Goal: Task Accomplishment & Management: Complete application form

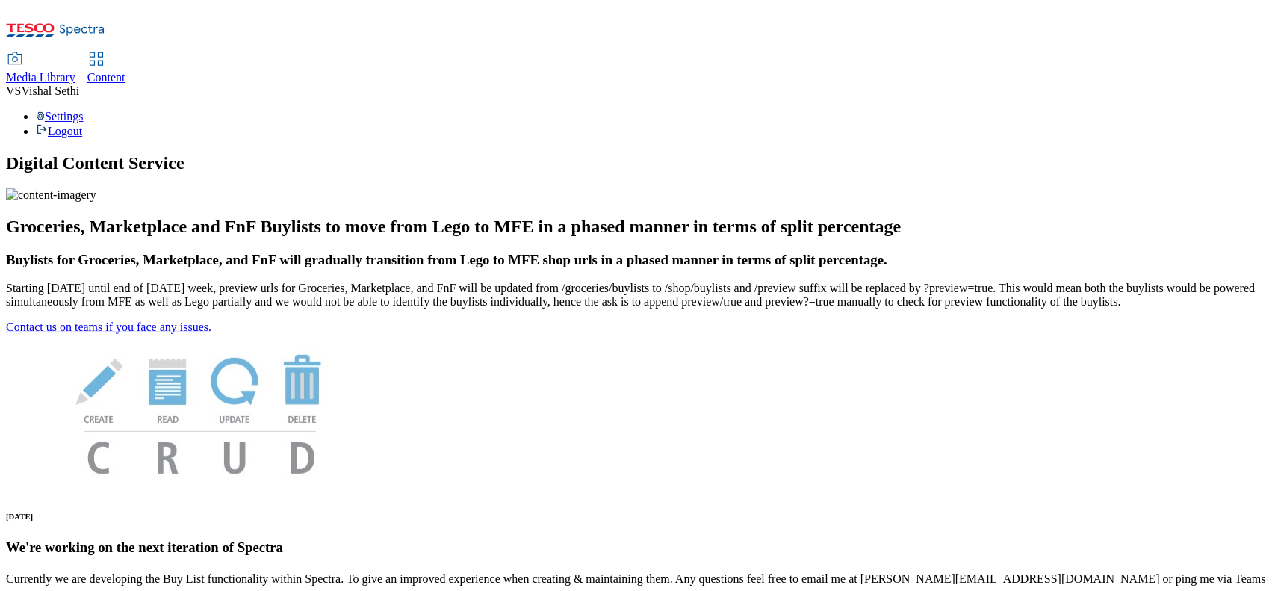
drag, startPoint x: 243, startPoint y: 28, endPoint x: 243, endPoint y: 39, distance: 10.5
click at [75, 71] on span "Media Library" at bounding box center [40, 77] width 69 height 13
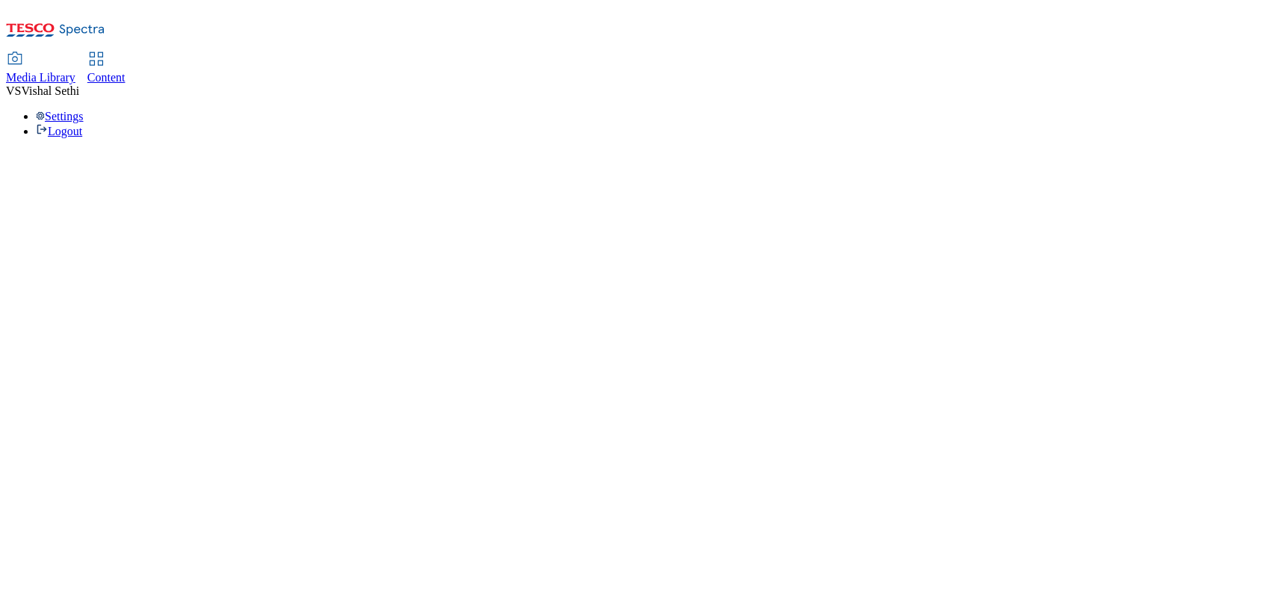
select select "flare-ghs"
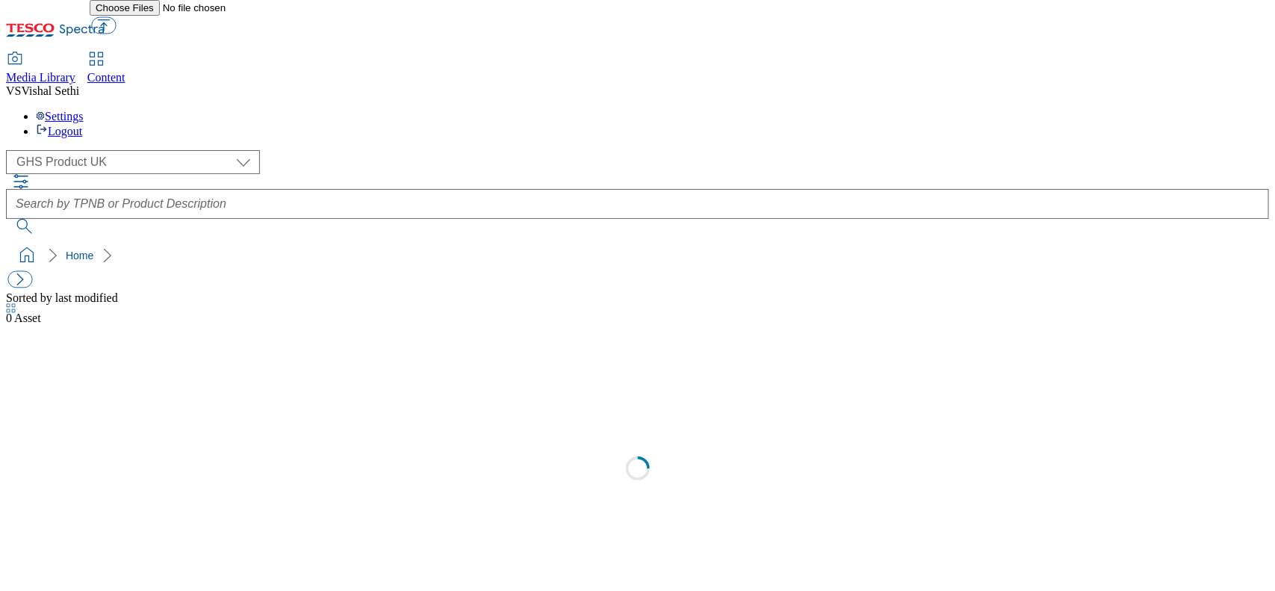
select select "flare-ghs"
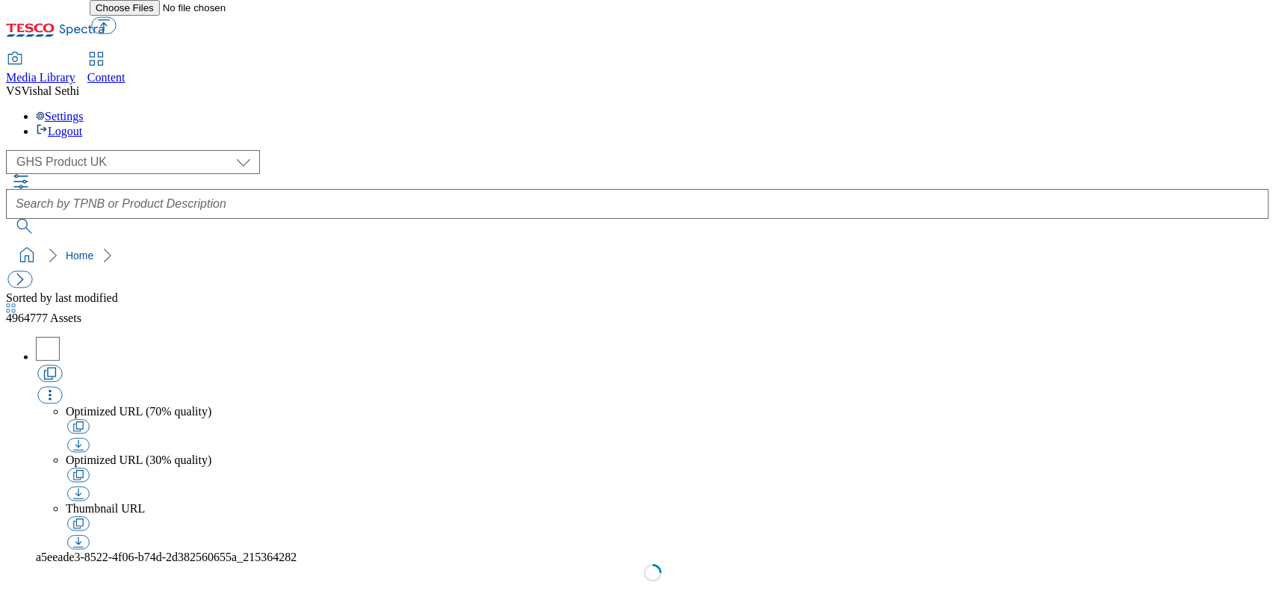
click at [125, 71] on span "Content" at bounding box center [106, 77] width 38 height 13
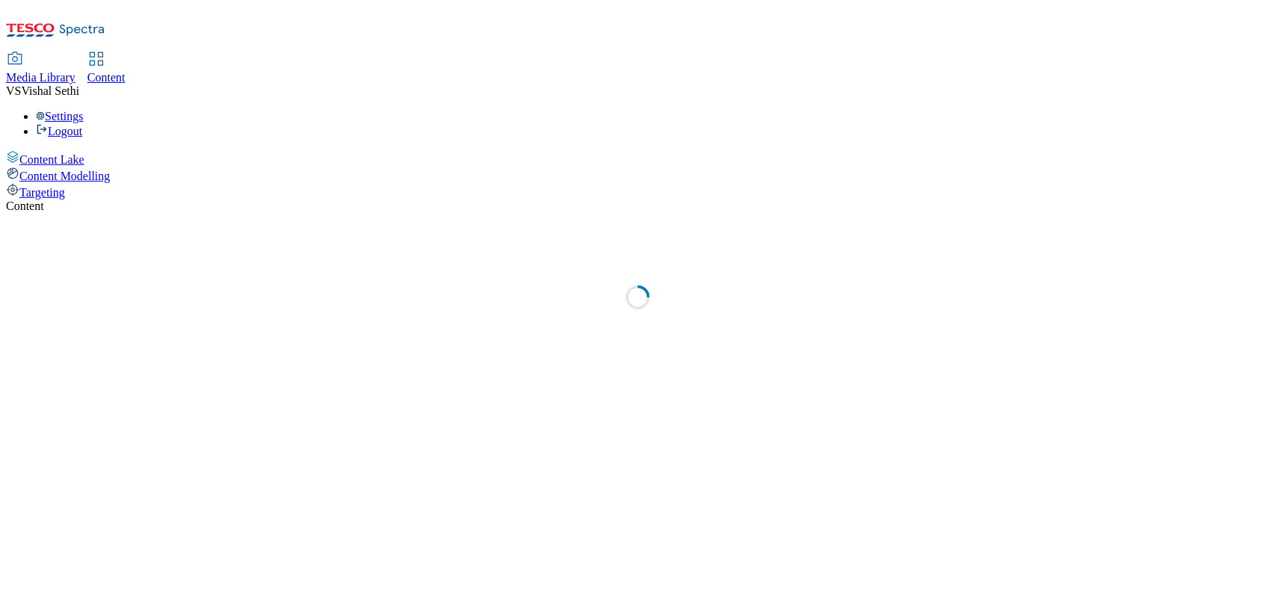
select select "ghs-uk"
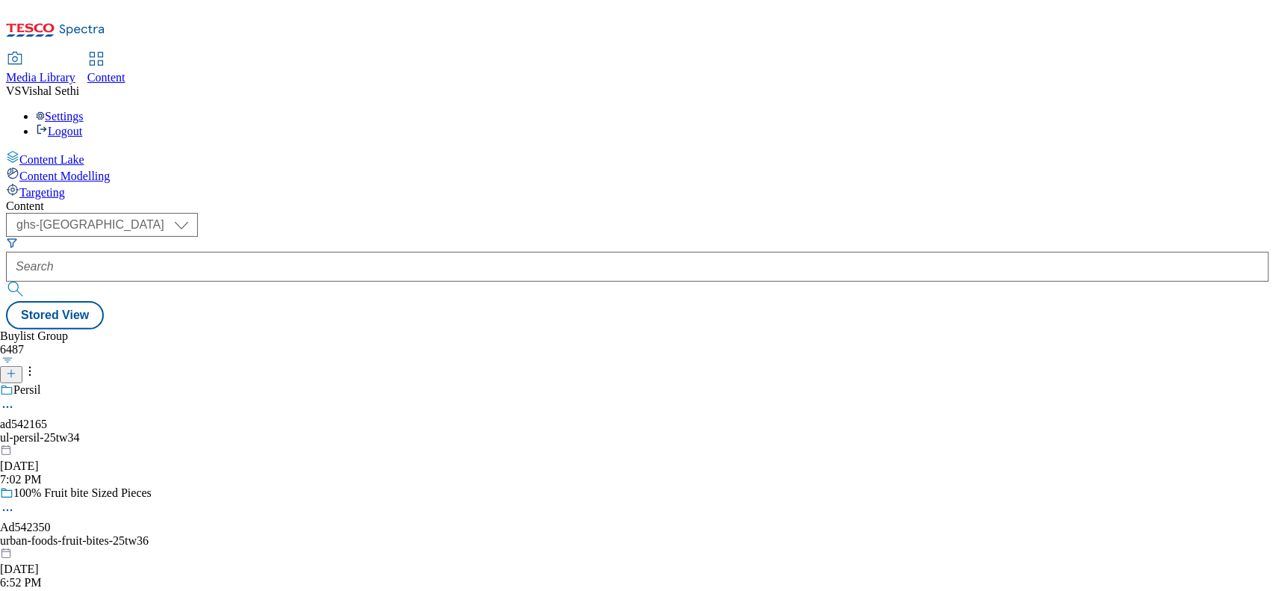
click at [11, 370] on line at bounding box center [11, 373] width 0 height 7
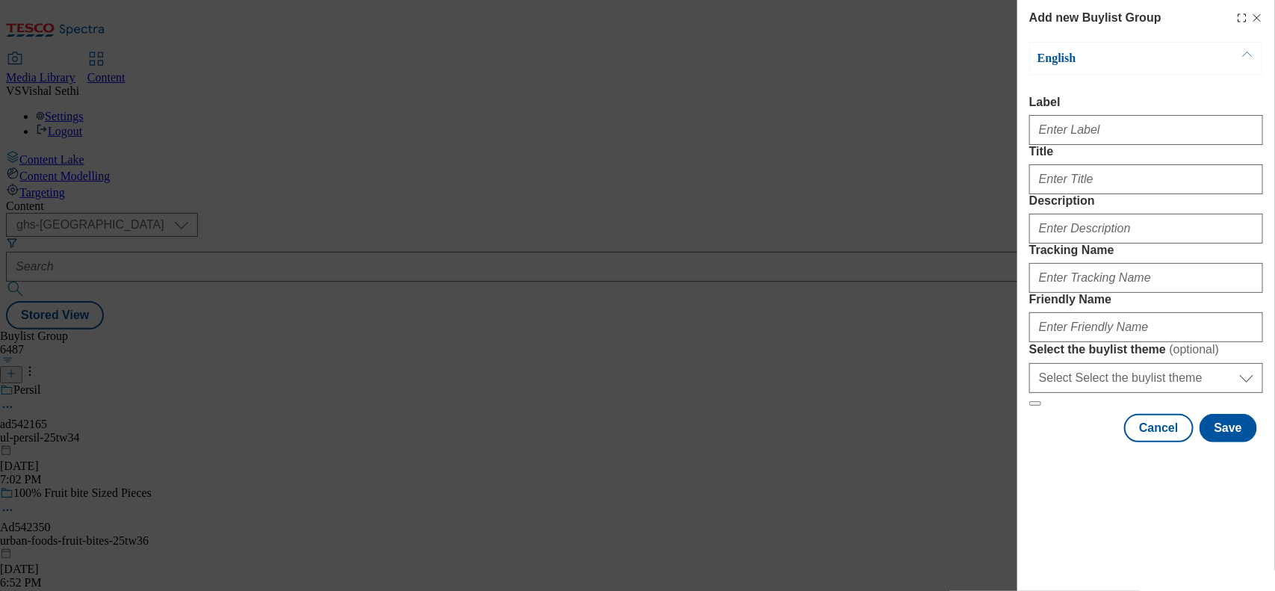
drag, startPoint x: 1206, startPoint y: 28, endPoint x: 751, endPoint y: 99, distance: 460.4
click at [751, 99] on div "Add new Buylist Group English Label Title Description Tracking Name Friendly Na…" at bounding box center [637, 295] width 1275 height 591
drag, startPoint x: 1196, startPoint y: 15, endPoint x: 1181, endPoint y: 66, distance: 53.1
click at [1181, 66] on div "Add new Buylist Group English Label Title Description Tracking Name Friendly Na…" at bounding box center [1146, 225] width 234 height 433
click at [1118, 143] on input "Label" at bounding box center [1146, 130] width 234 height 30
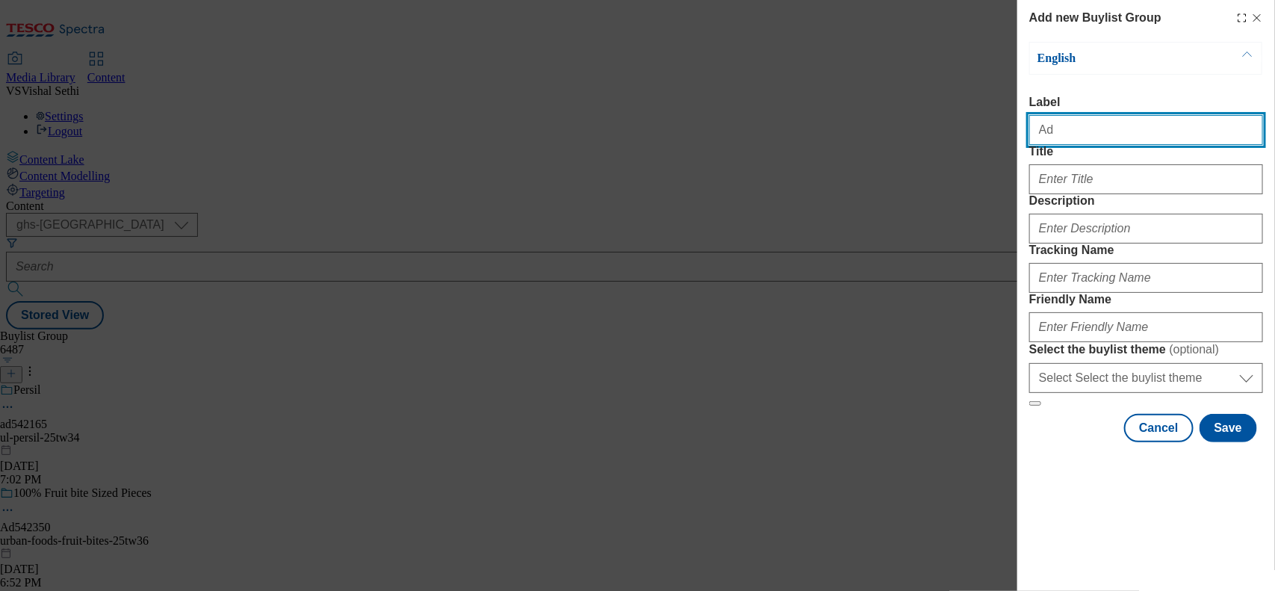
paste input "542093"
type input "Ad542093"
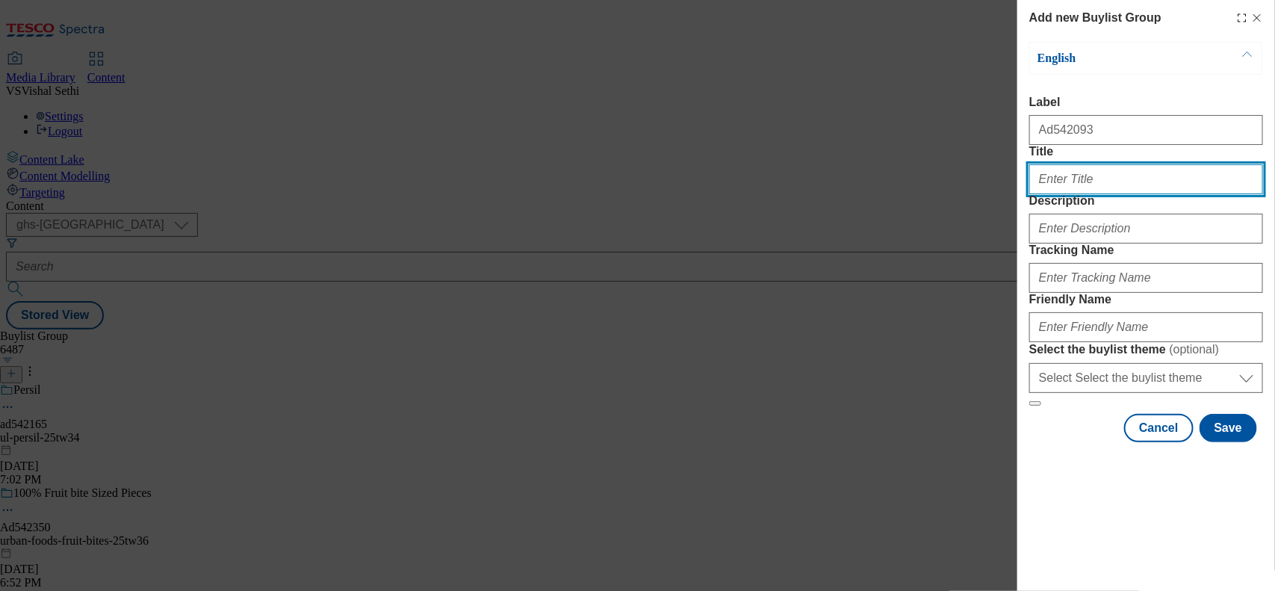
click at [1084, 194] on input "Title" at bounding box center [1146, 179] width 234 height 30
type input "l"
type input "Leak-proof for better sleep"
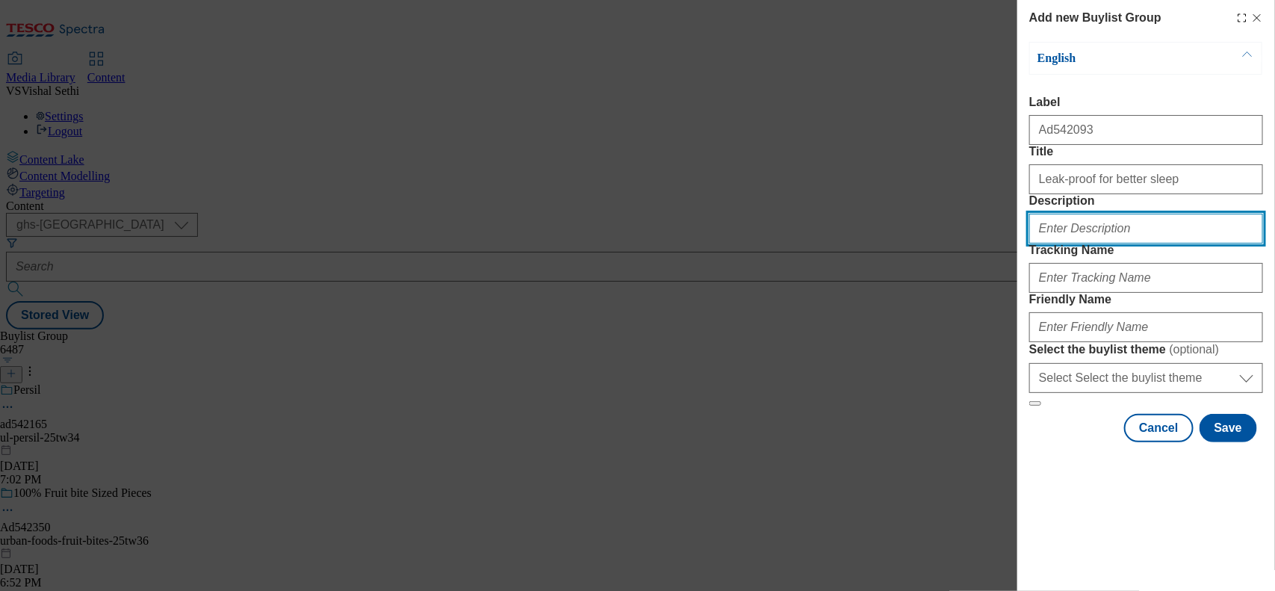
click at [1087, 243] on input "Description" at bounding box center [1146, 229] width 234 height 30
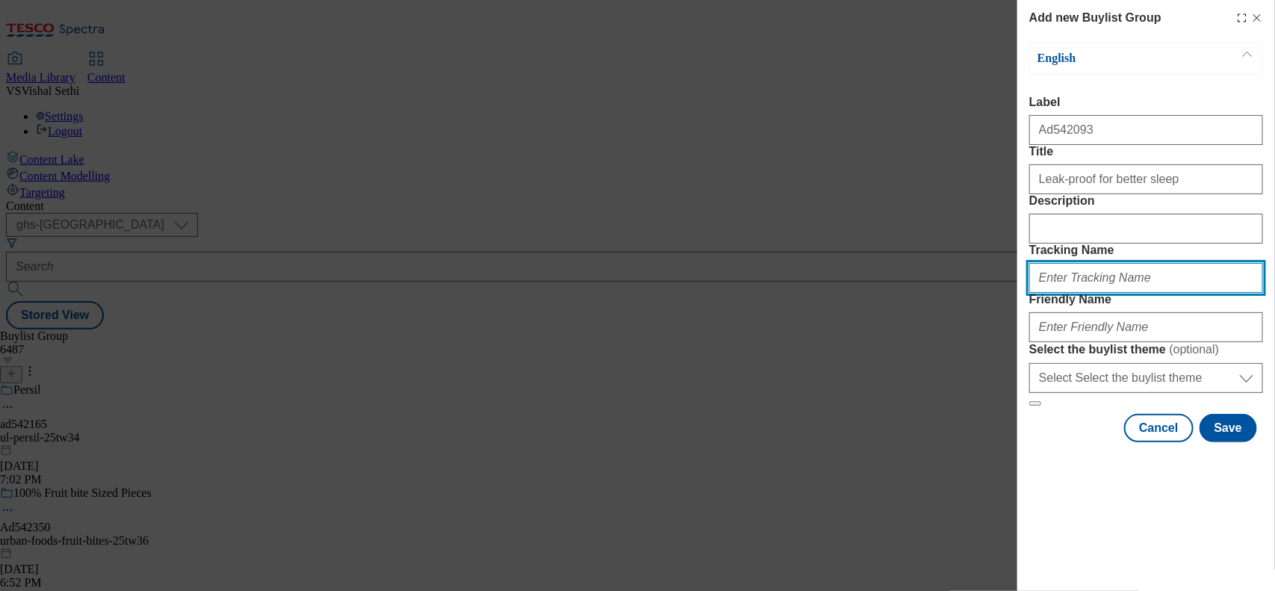
click at [1077, 293] on input "Tracking Name" at bounding box center [1146, 278] width 234 height 30
paste input "542093"
type input "DH_AD542093"
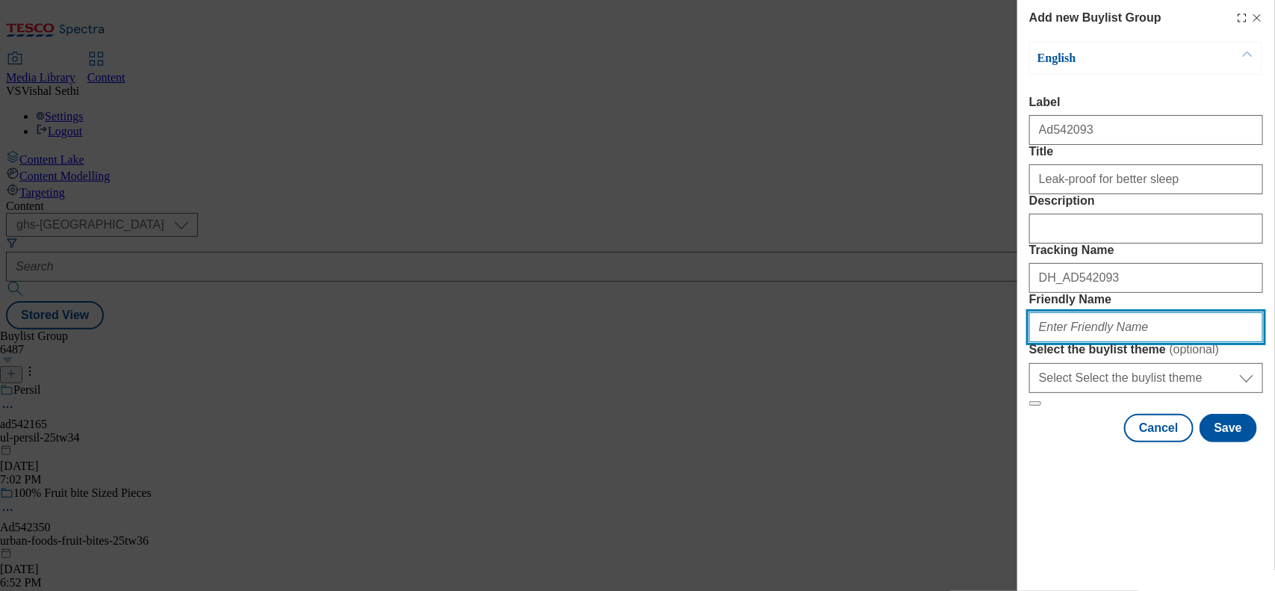
click at [1077, 342] on input "Friendly Name" at bounding box center [1146, 327] width 234 height 30
type input "pg-pampers-babu-dry-pants-25tw36"
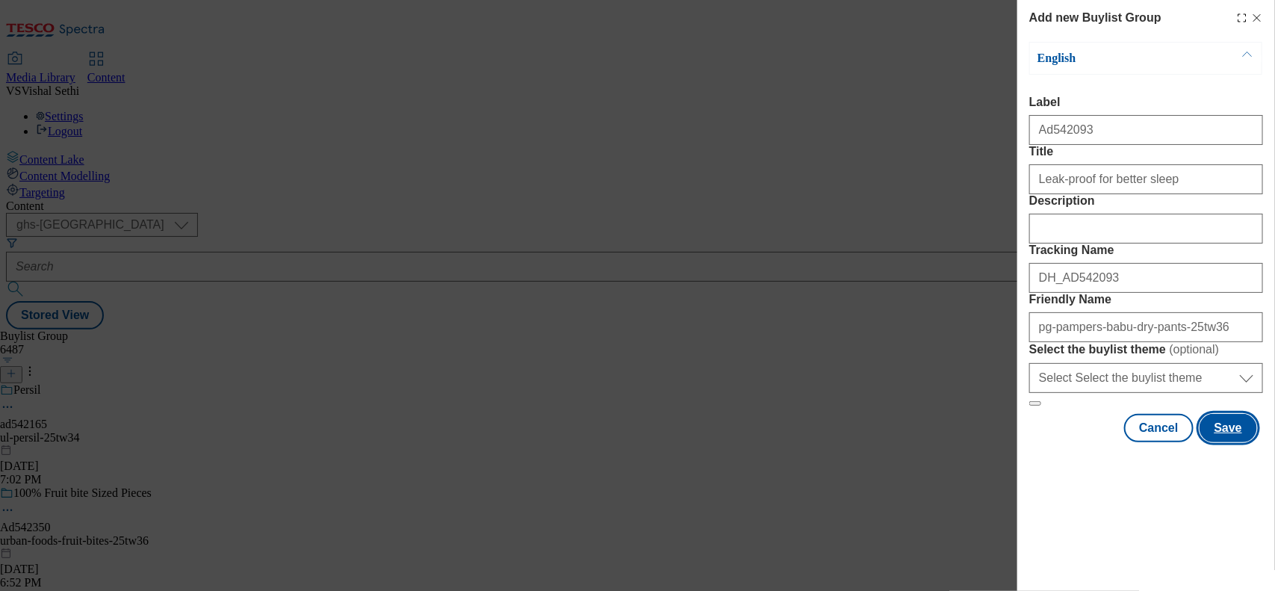
click at [1227, 442] on button "Save" at bounding box center [1228, 428] width 58 height 28
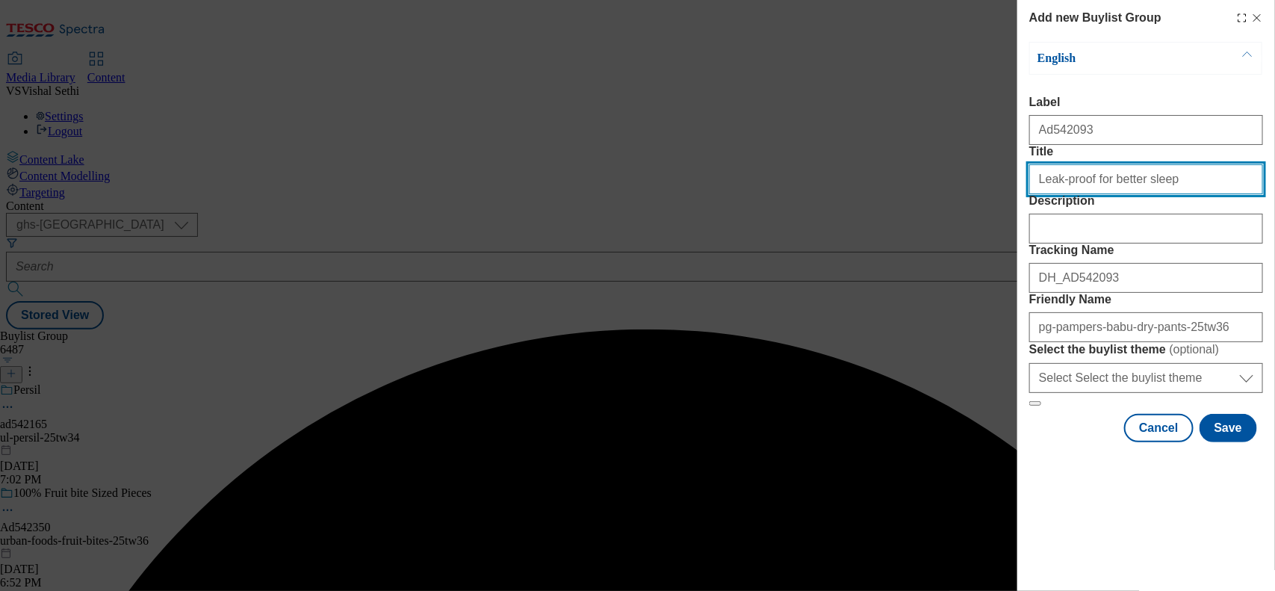
click at [1186, 194] on input "Leak-proof for better sleep" at bounding box center [1146, 179] width 234 height 30
type input "Leak-proof for better sleep"
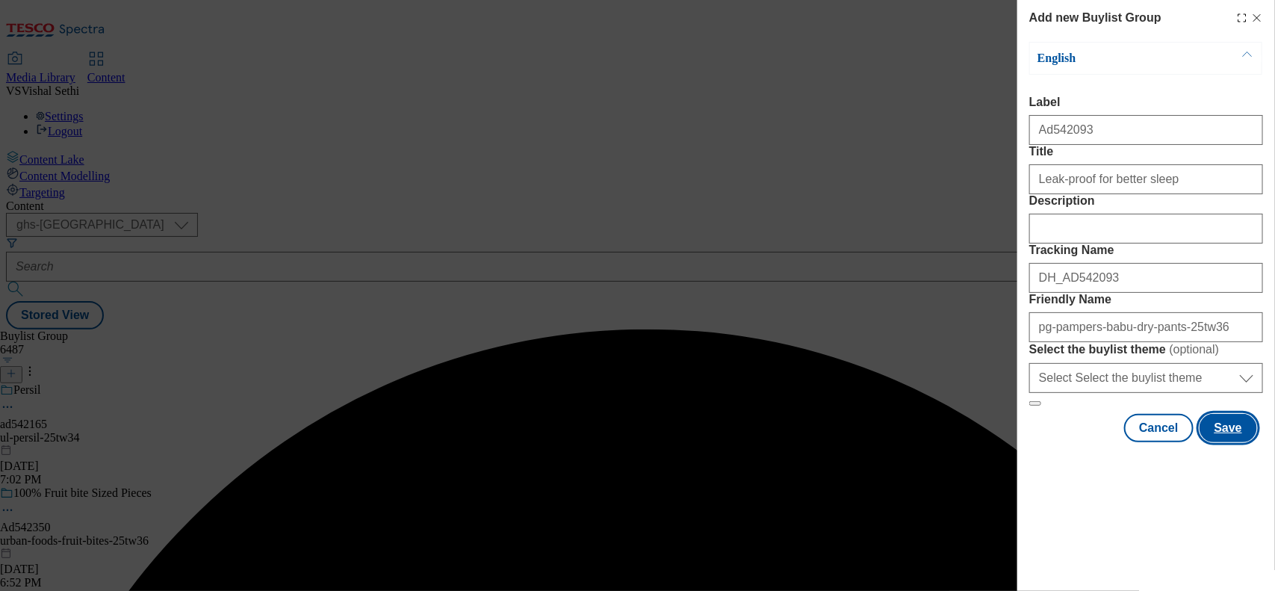
click at [1223, 442] on button "Save" at bounding box center [1228, 428] width 58 height 28
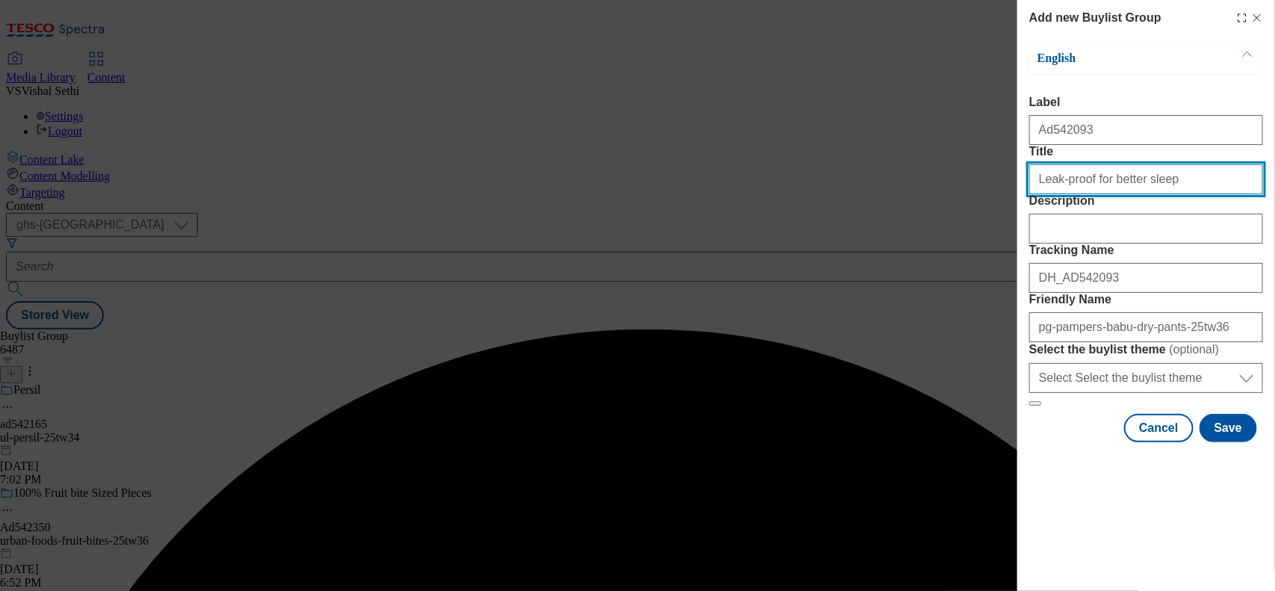
click at [1185, 194] on input "Leak-proof for better sleep" at bounding box center [1146, 179] width 234 height 30
type input "Leak-proof for better sleep"
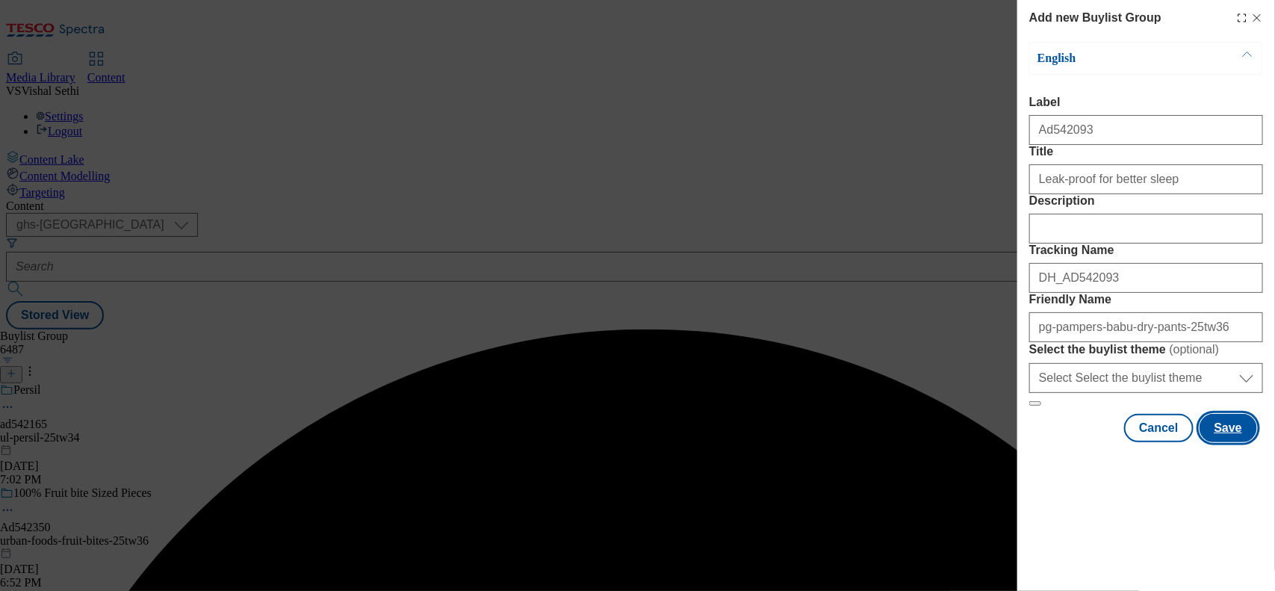
click at [1226, 442] on button "Save" at bounding box center [1228, 428] width 58 height 28
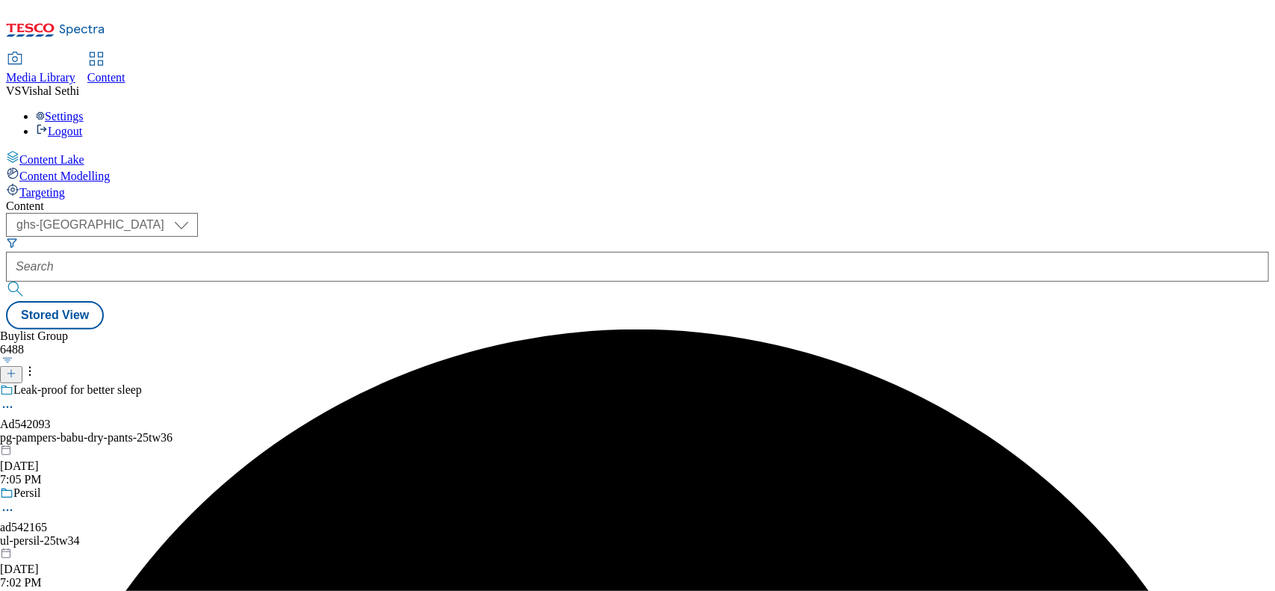
click at [353, 383] on div "Leak-proof for better sleep Ad542093 pg-pampers-babu-dry-pants-25tw36 Oct 9, 20…" at bounding box center [184, 434] width 368 height 103
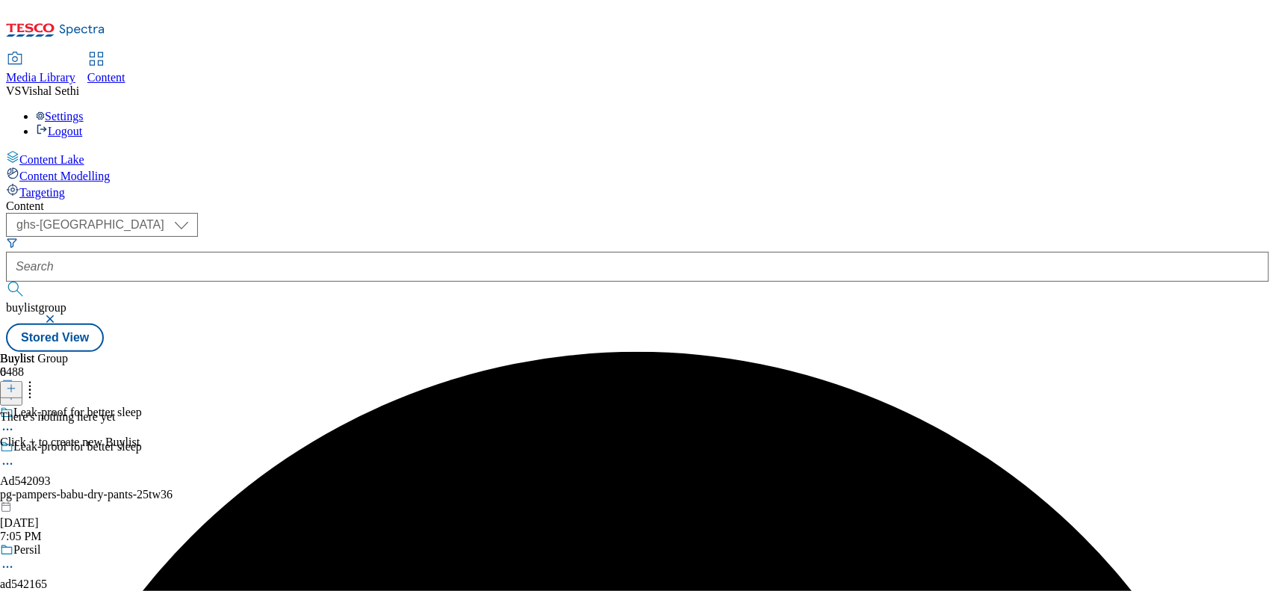
click at [16, 383] on icon at bounding box center [11, 388] width 10 height 10
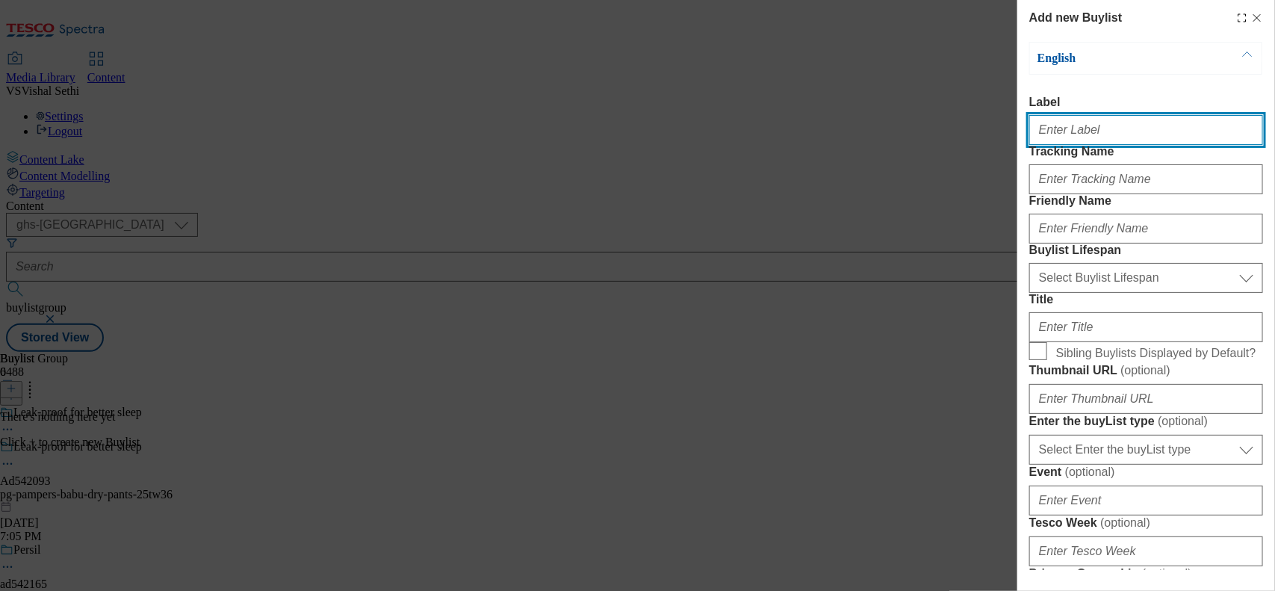
click at [1081, 138] on input "Label" at bounding box center [1146, 130] width 234 height 30
paste input "542093"
type input "Ad542093"
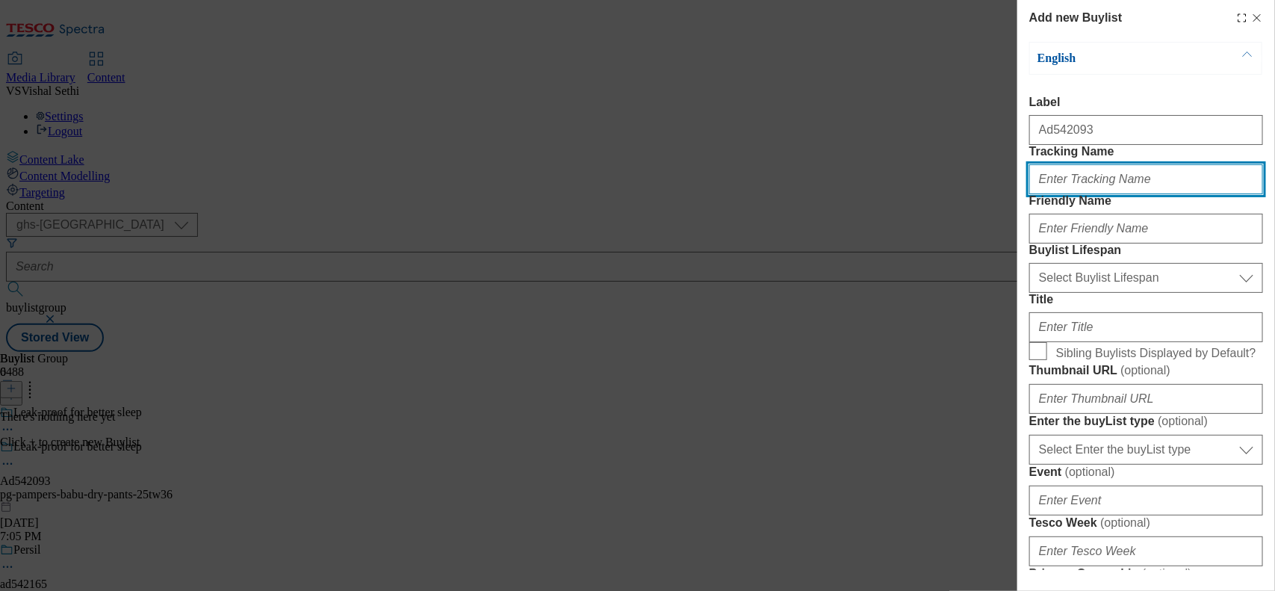
click at [1093, 194] on input "Tracking Name" at bounding box center [1146, 179] width 234 height 30
paste input "542093"
type input "DH_AD542093"
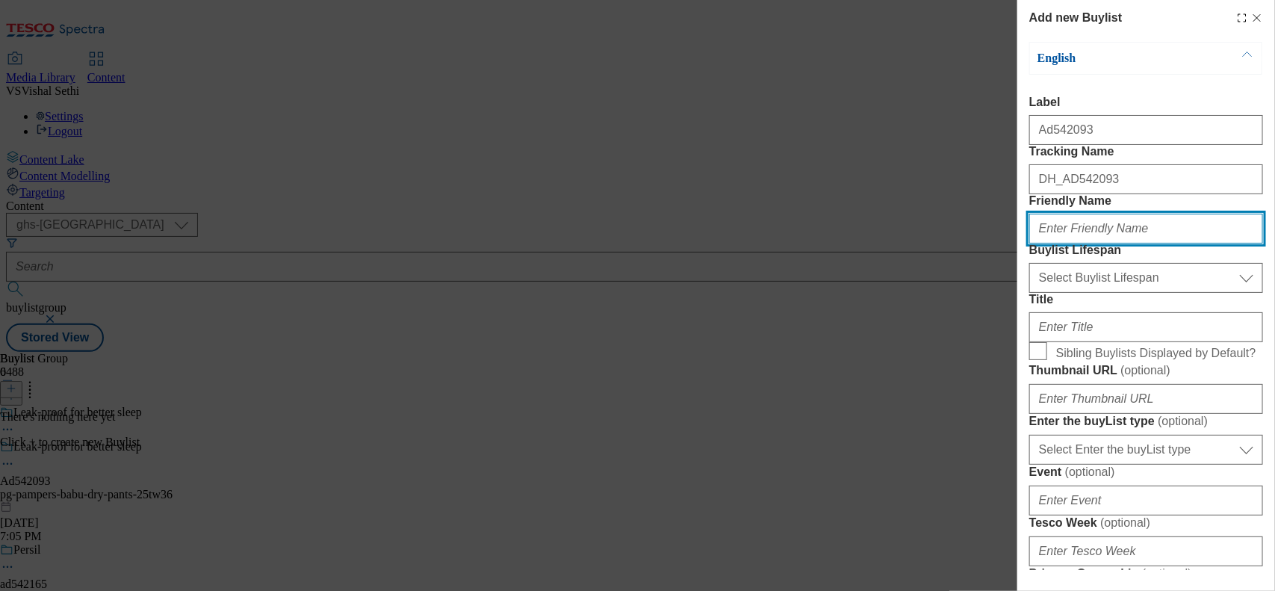
click at [1081, 243] on input "Friendly Name" at bounding box center [1146, 229] width 234 height 30
type input "pg"
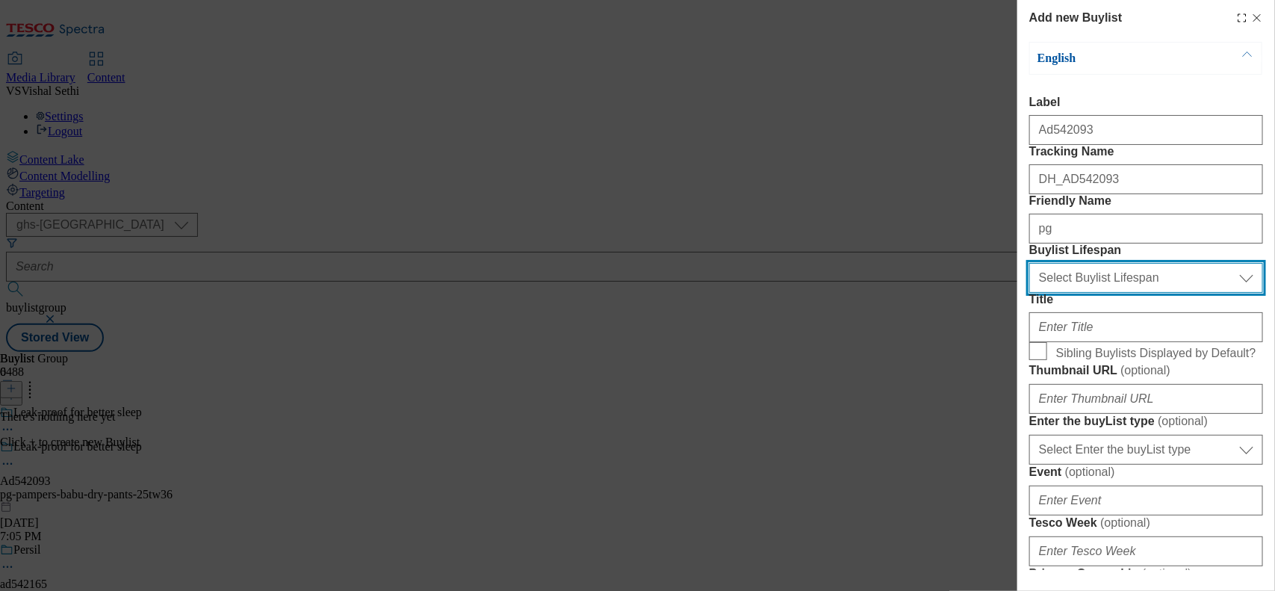
drag, startPoint x: 1122, startPoint y: 352, endPoint x: 1120, endPoint y: 362, distance: 10.6
click at [1122, 293] on select "Select Buylist Lifespan evergreen seasonal tactical" at bounding box center [1146, 278] width 234 height 30
select select "tactical"
click at [1029, 293] on select "Select Buylist Lifespan evergreen seasonal tactical" at bounding box center [1146, 278] width 234 height 30
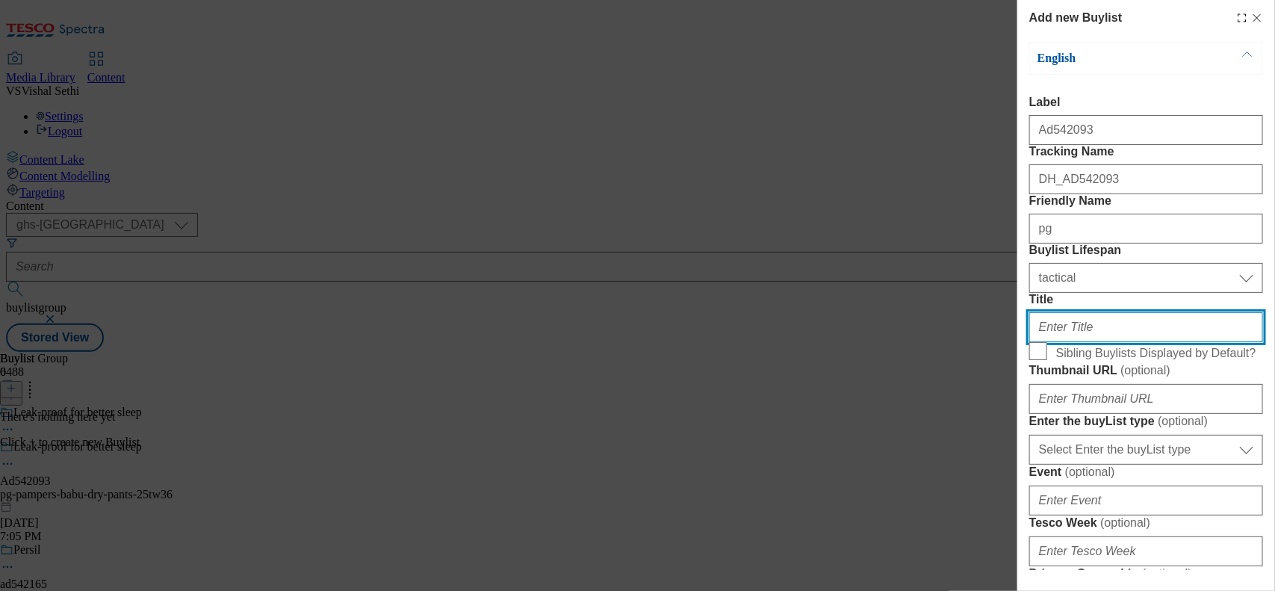
click at [1078, 342] on input "Title" at bounding box center [1146, 327] width 234 height 30
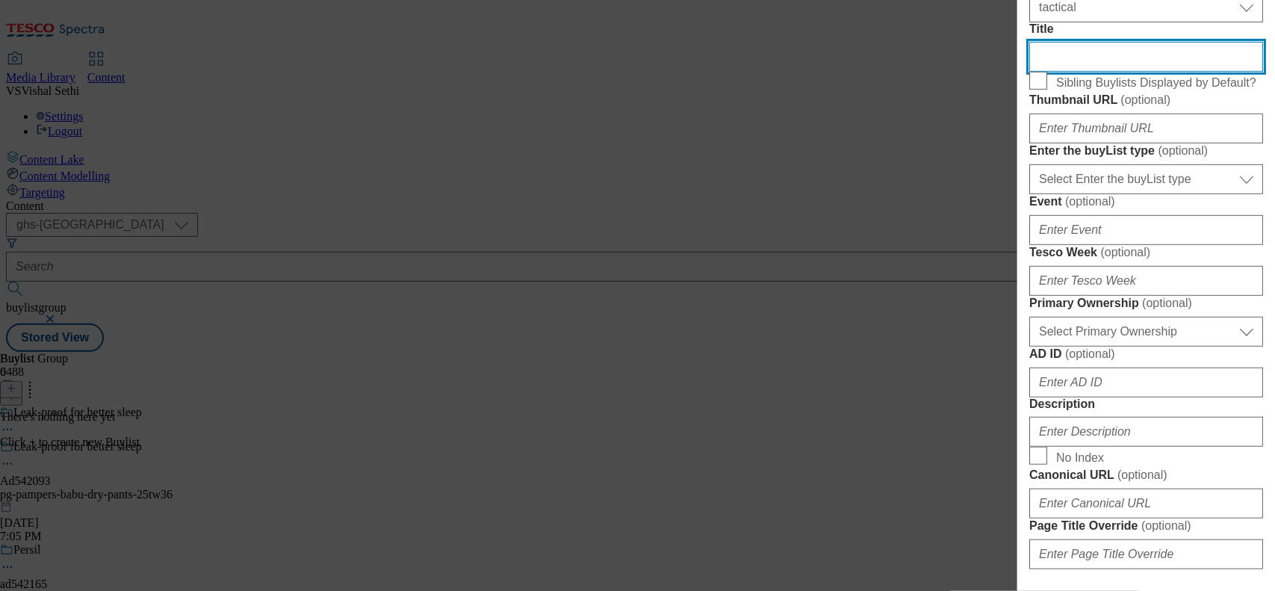
scroll to position [373, 0]
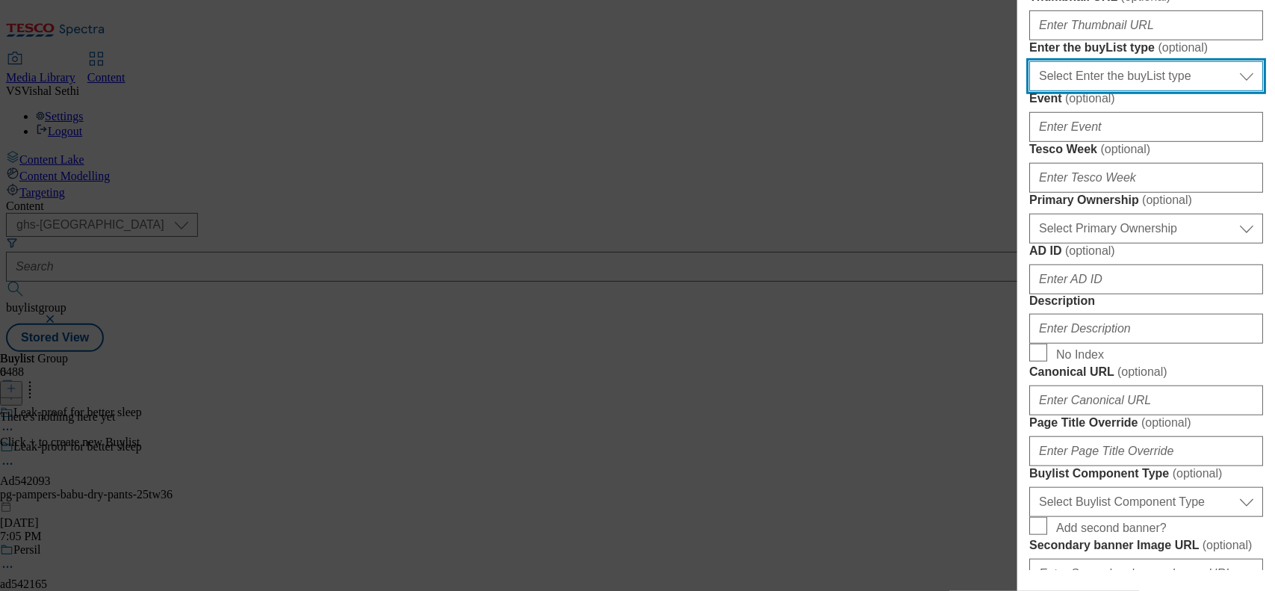
drag, startPoint x: 1160, startPoint y: 249, endPoint x: 1160, endPoint y: 261, distance: 12.7
click at [1160, 91] on select "Select Enter the buyList type event supplier funded long term >4 weeks supplier…" at bounding box center [1146, 76] width 234 height 30
select select "supplier funded short term 1-3 weeks"
click at [1029, 91] on select "Select Enter the buyList type event supplier funded long term >4 weeks supplier…" at bounding box center [1146, 76] width 234 height 30
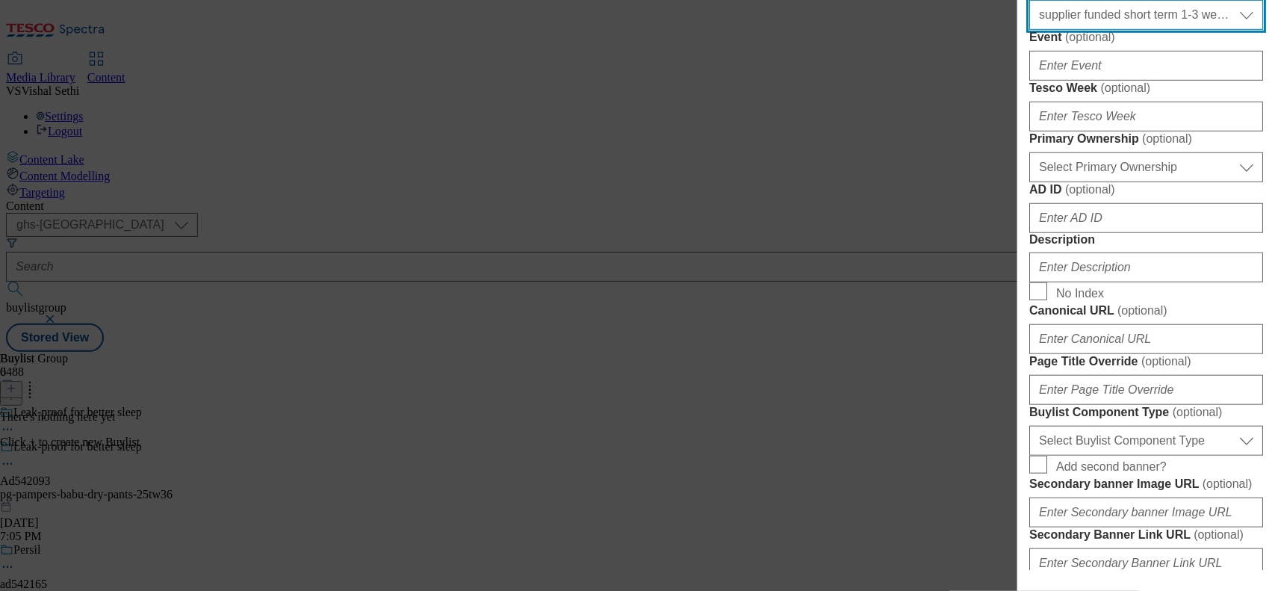
scroll to position [467, 0]
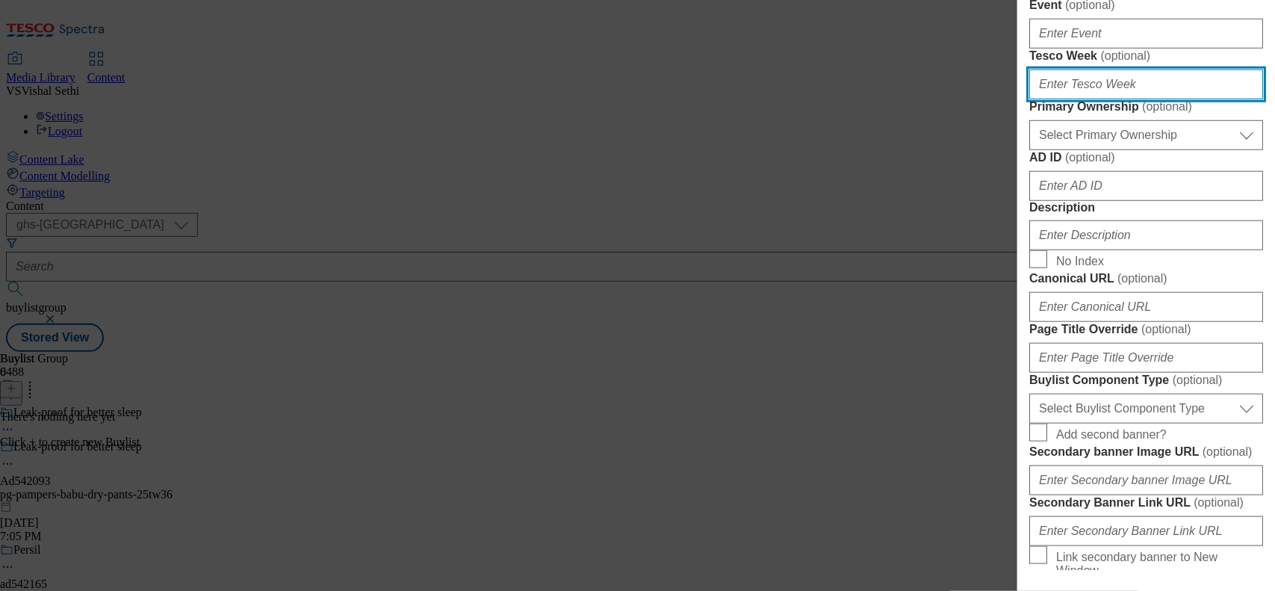
click at [1088, 99] on input "Tesco Week ( optional )" at bounding box center [1146, 84] width 234 height 30
type input "36"
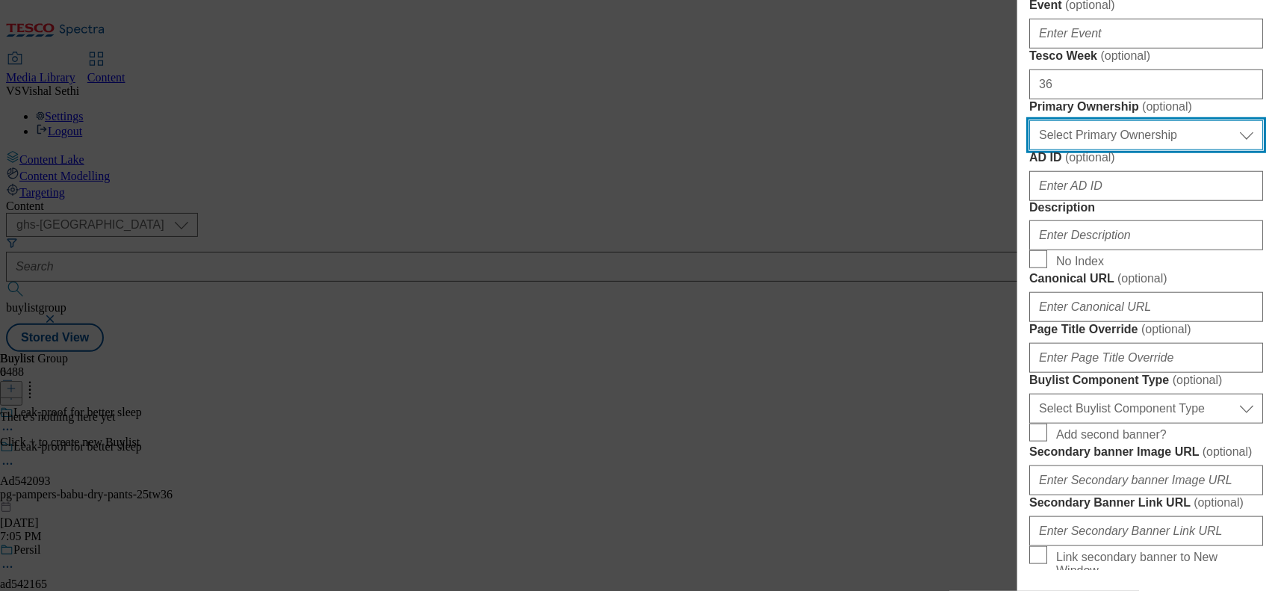
click at [1108, 150] on select "Select Primary Ownership tesco dunnhumby" at bounding box center [1146, 135] width 234 height 30
select select "dunnhumby"
click at [1029, 150] on select "Select Primary Ownership tesco dunnhumby" at bounding box center [1146, 135] width 234 height 30
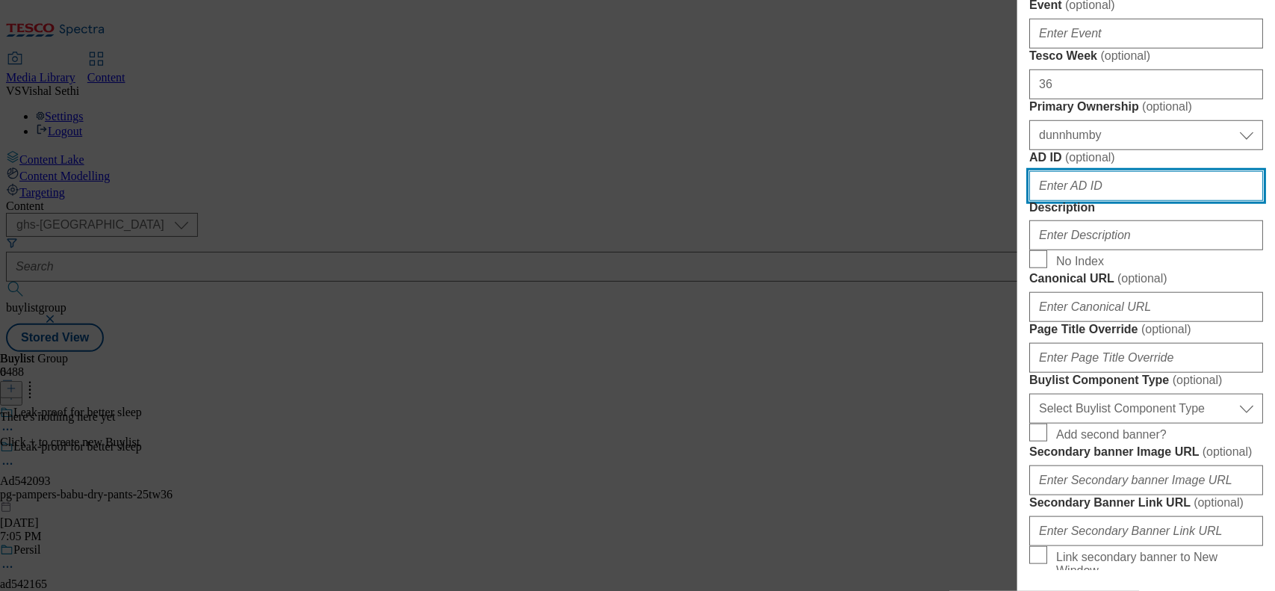
click at [1081, 201] on input "AD ID ( optional )" at bounding box center [1146, 186] width 234 height 30
paste input "542093"
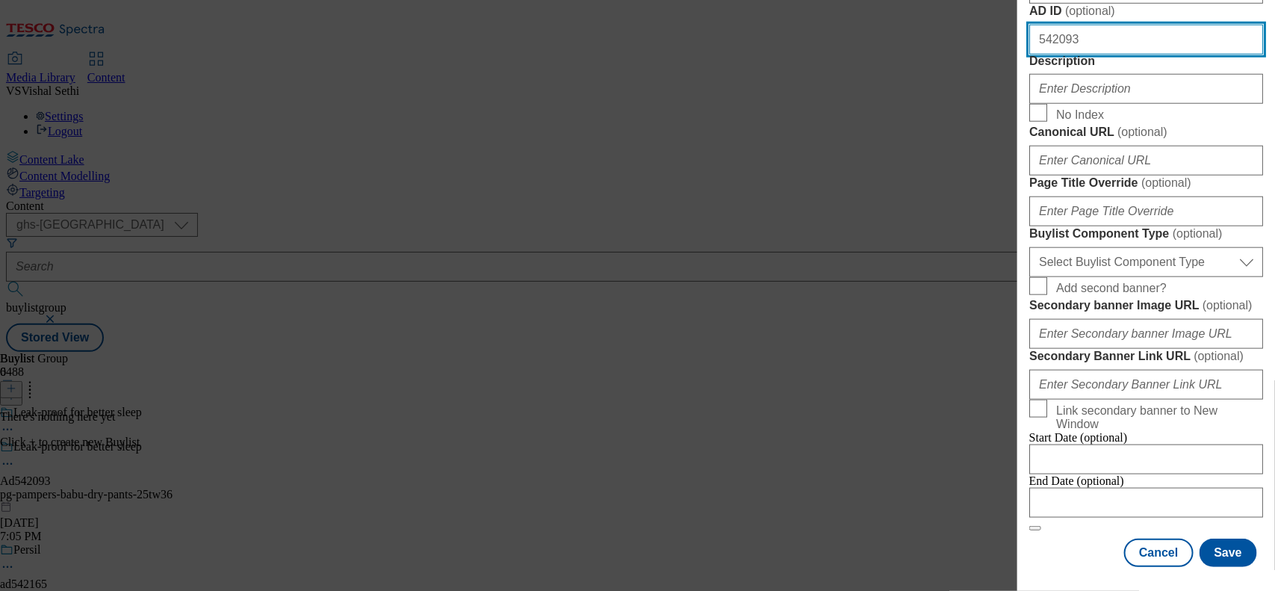
scroll to position [747, 0]
type input "542093"
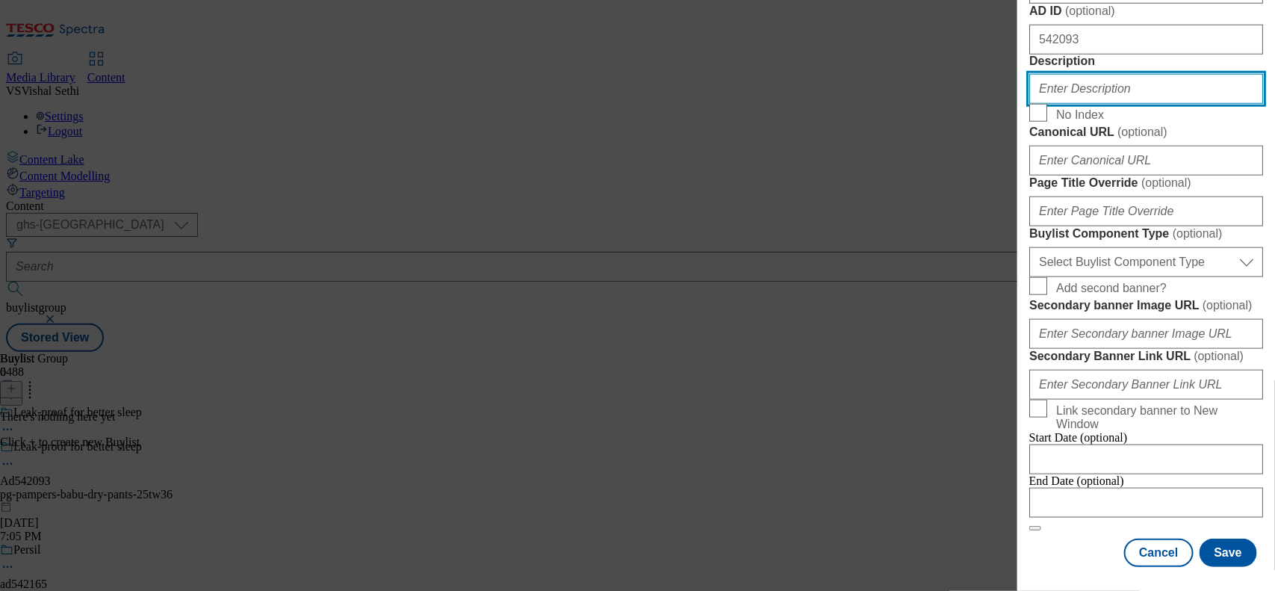
click at [1087, 104] on input "Description" at bounding box center [1146, 89] width 234 height 30
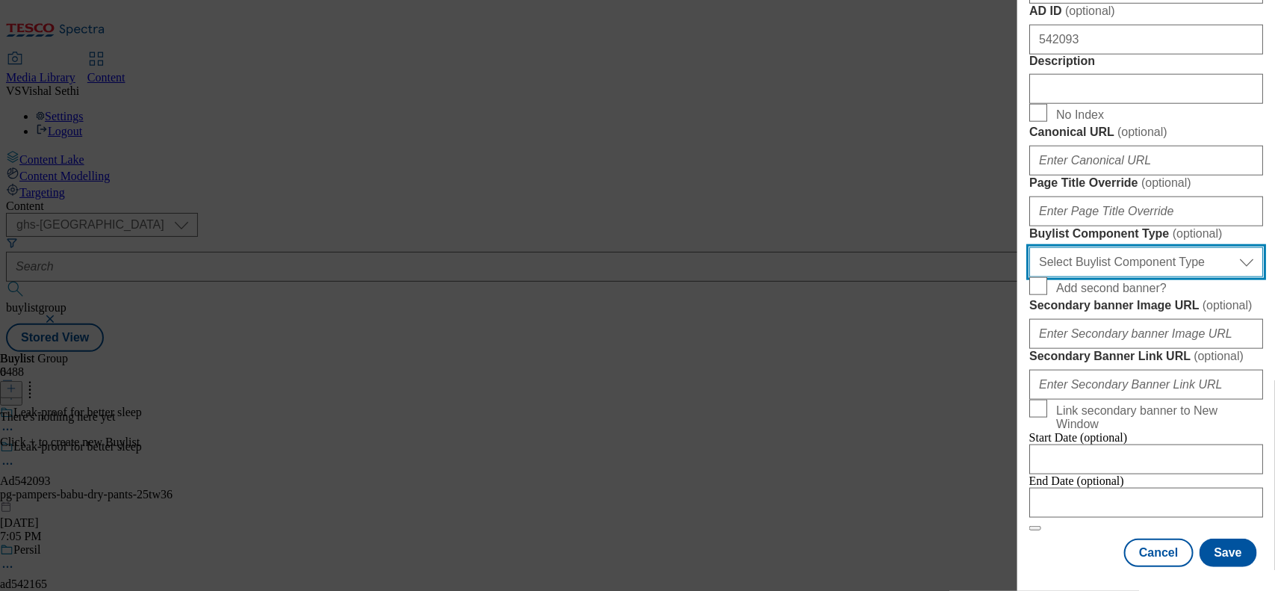
drag, startPoint x: 1158, startPoint y: 232, endPoint x: 1158, endPoint y: 246, distance: 14.2
click at [1158, 247] on select "Select Buylist Component Type Banner Competition Header Meal" at bounding box center [1146, 262] width 234 height 30
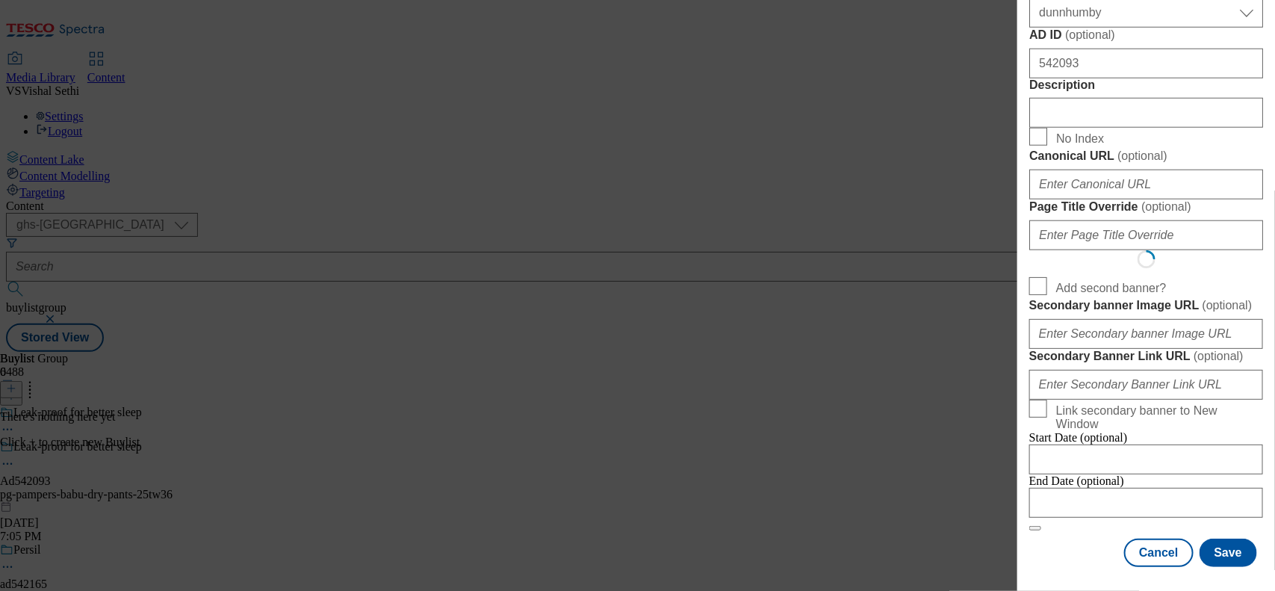
select select "Banner"
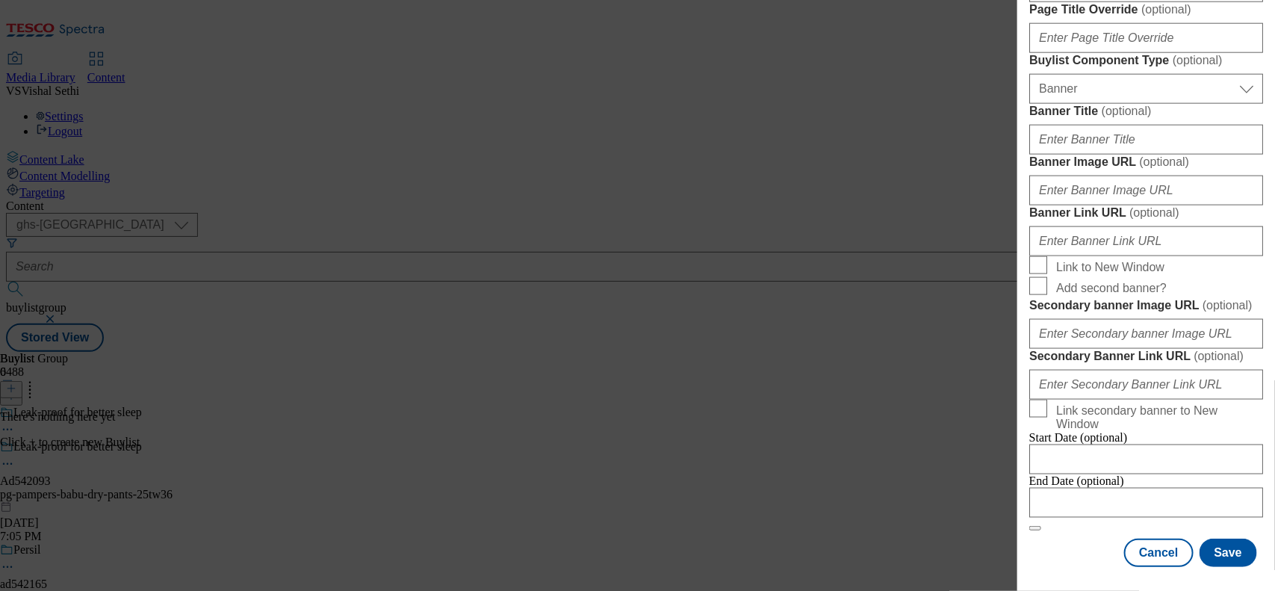
scroll to position [1411, 0]
click at [1055, 491] on input "Modal" at bounding box center [1146, 503] width 234 height 30
select select "2025"
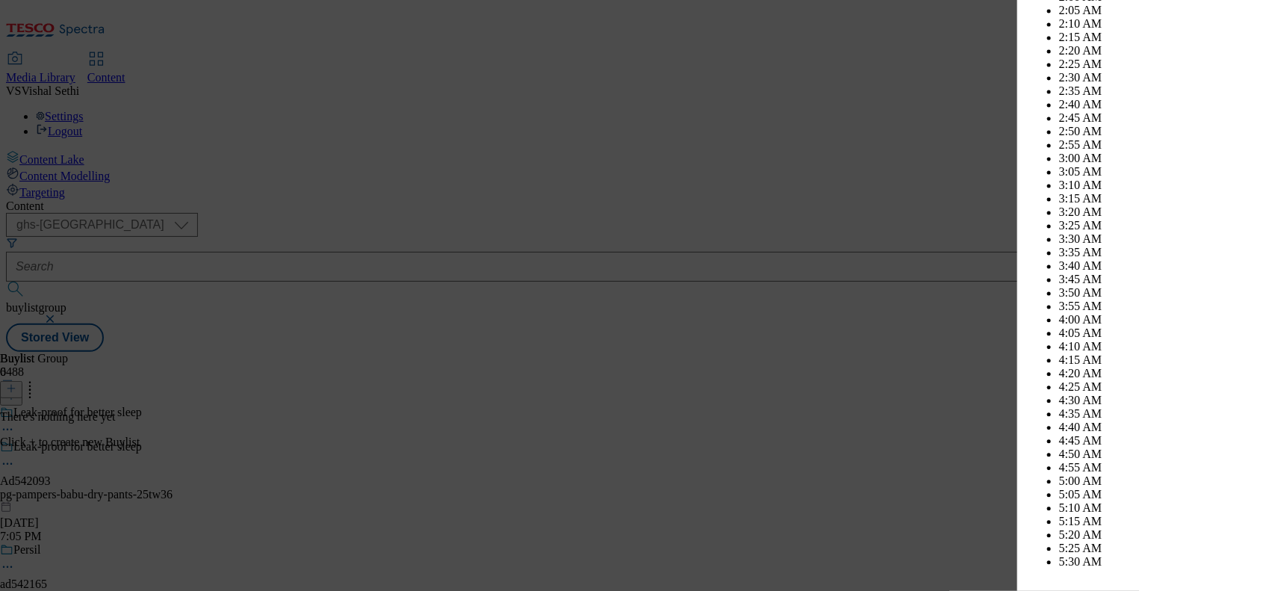
scroll to position [6363, 0]
select select "December"
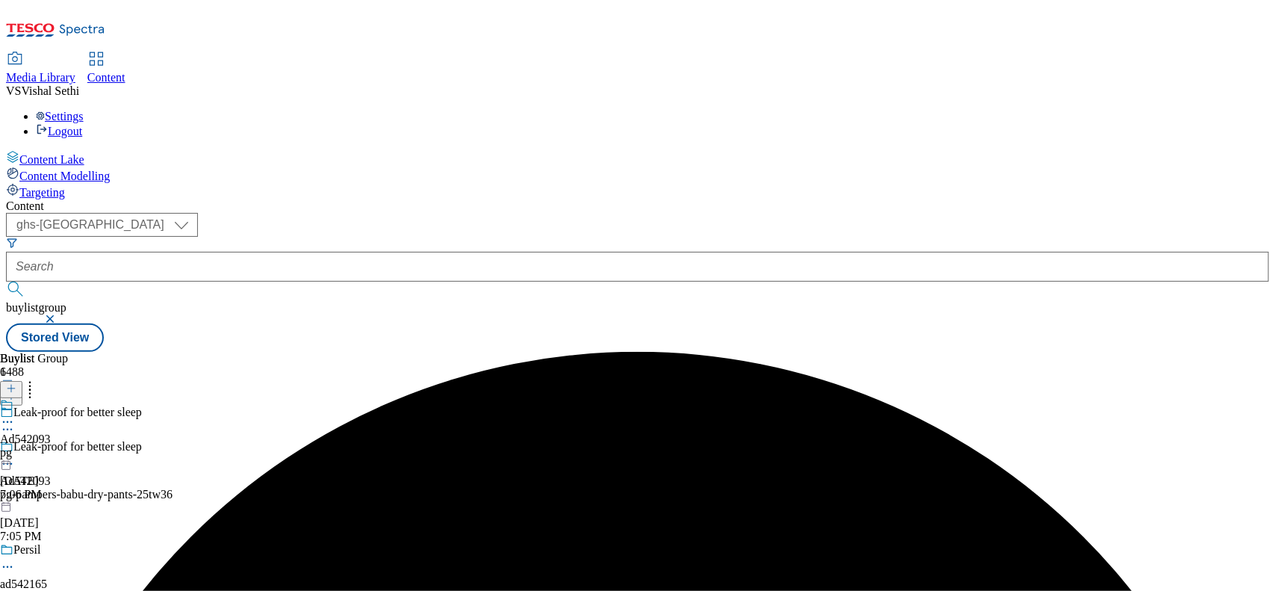
click at [51, 446] on div "pg" at bounding box center [25, 452] width 51 height 13
click at [16, 383] on icon at bounding box center [11, 388] width 10 height 10
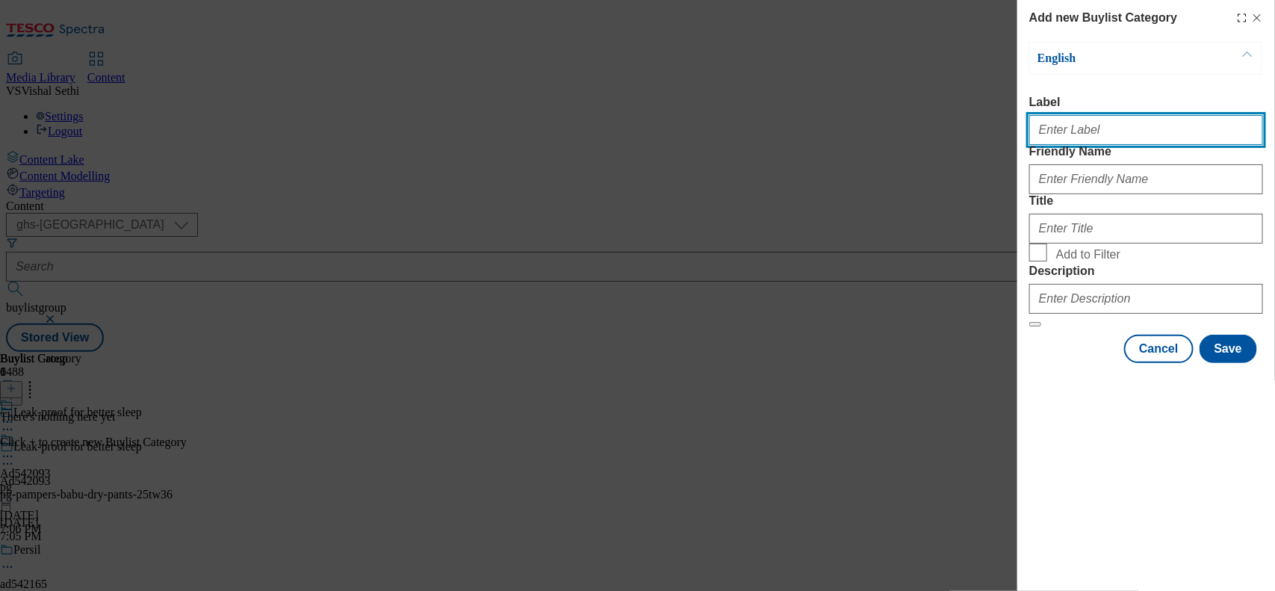
click at [1087, 143] on input "Label" at bounding box center [1146, 130] width 234 height 30
paste input "542093"
type input "Ad542093"
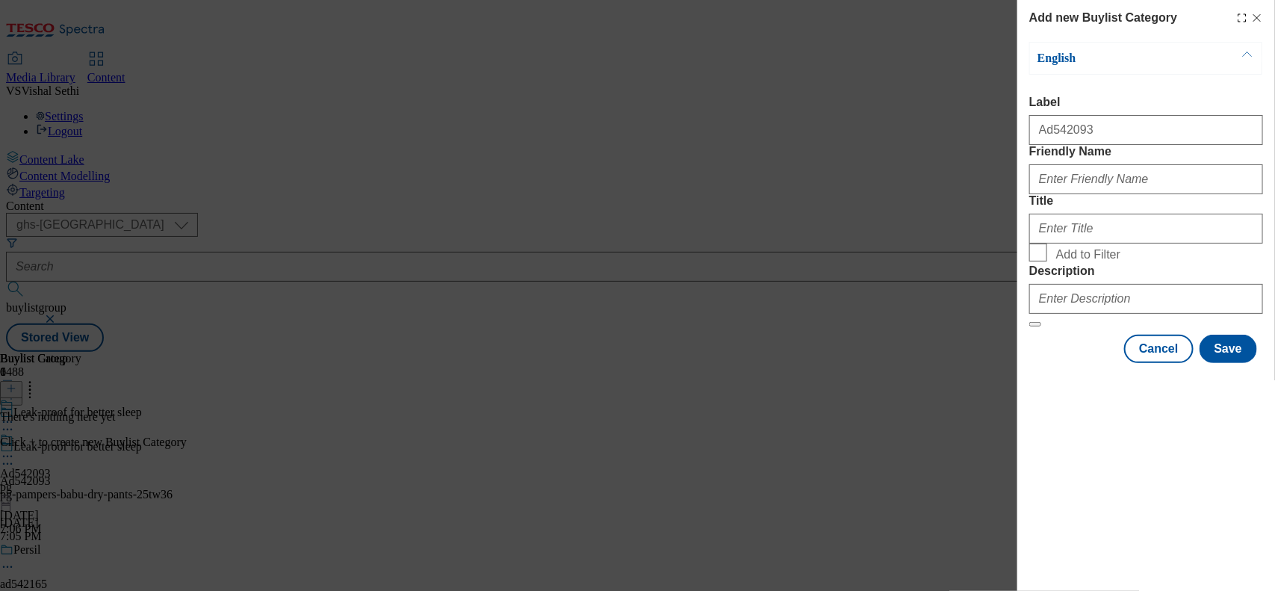
click at [1096, 228] on form "Label Ad542093 Friendly Name Title Add to Filter Description" at bounding box center [1146, 212] width 234 height 232
click at [1094, 194] on input "Friendly Name" at bounding box center [1146, 179] width 234 height 30
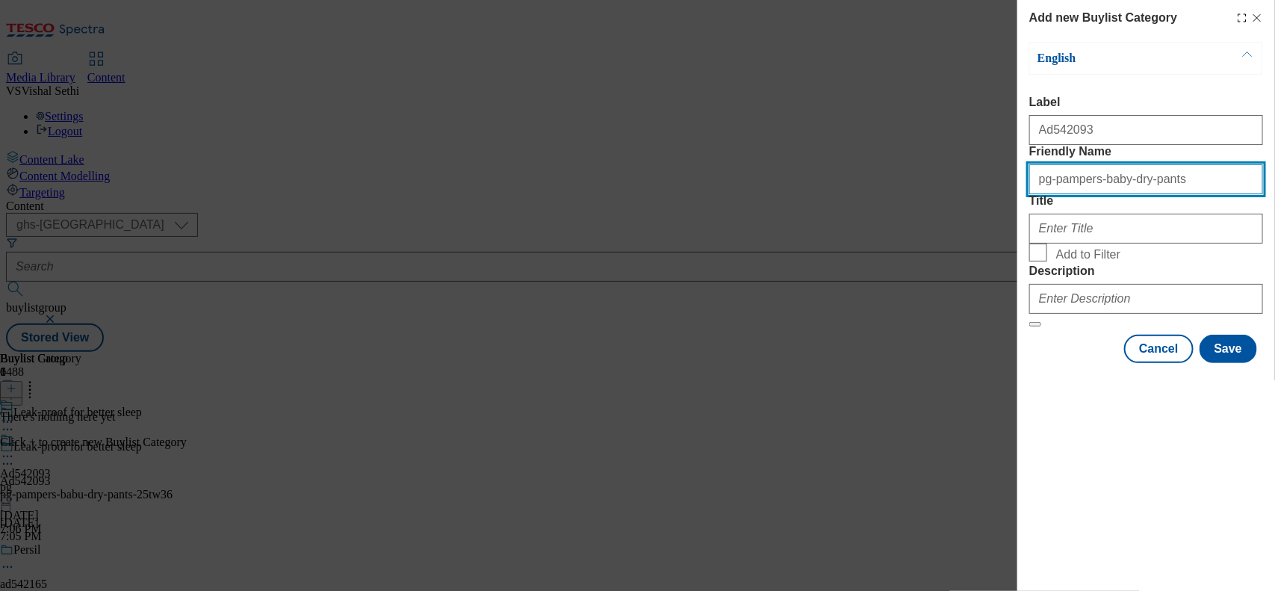
type input "pg-pampers-baby-dry-pants"
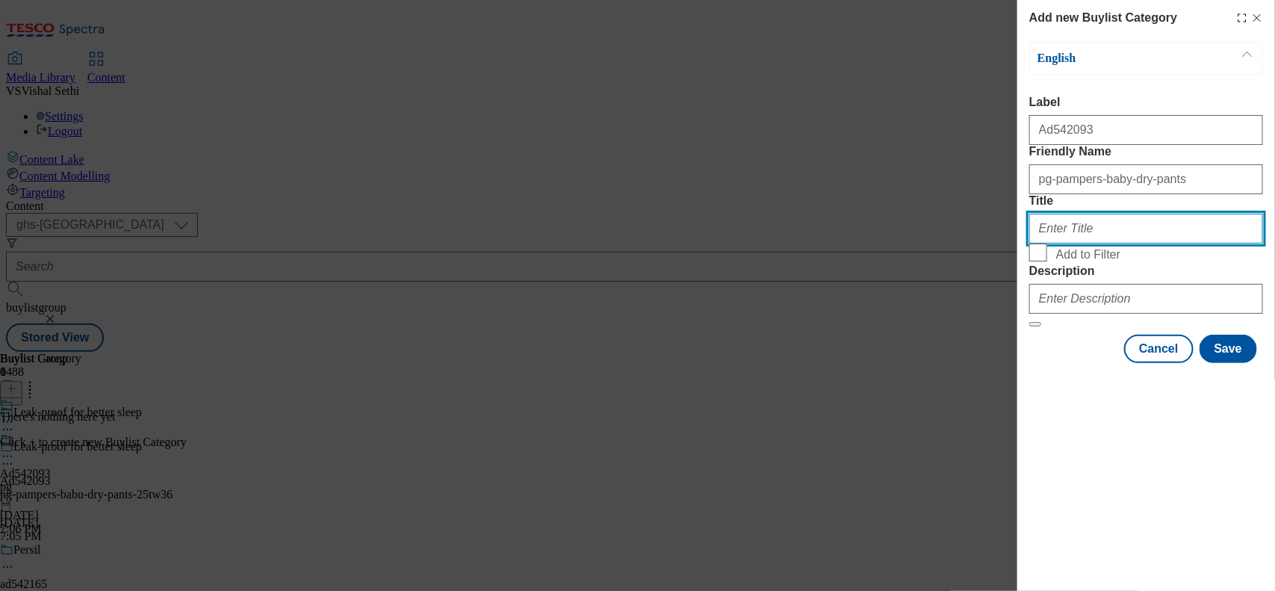
click at [1077, 243] on input "Title" at bounding box center [1146, 229] width 234 height 30
paste input "P&G"
type input "P&G"
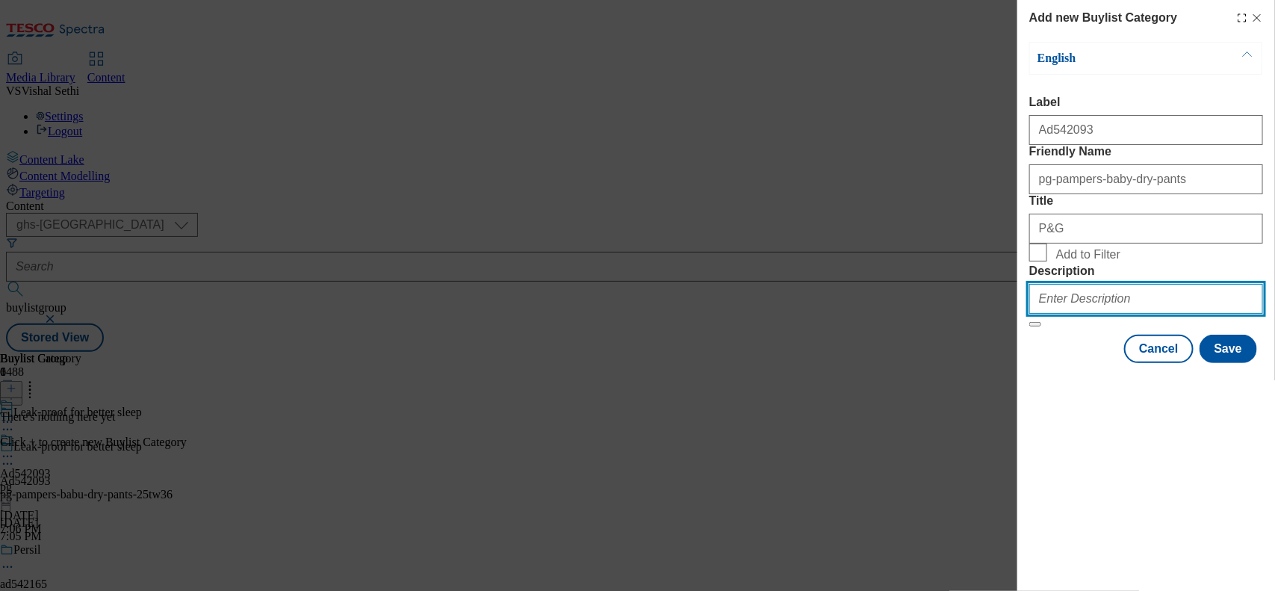
click at [1075, 314] on input "Description" at bounding box center [1146, 299] width 234 height 30
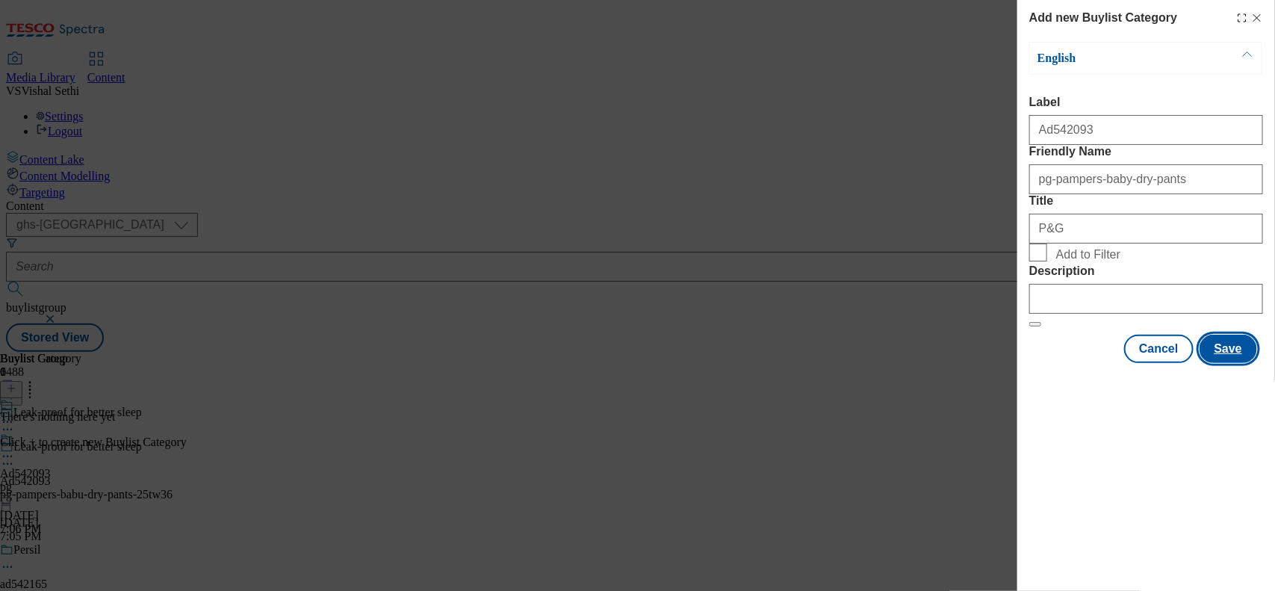
click at [1231, 363] on button "Save" at bounding box center [1228, 349] width 58 height 28
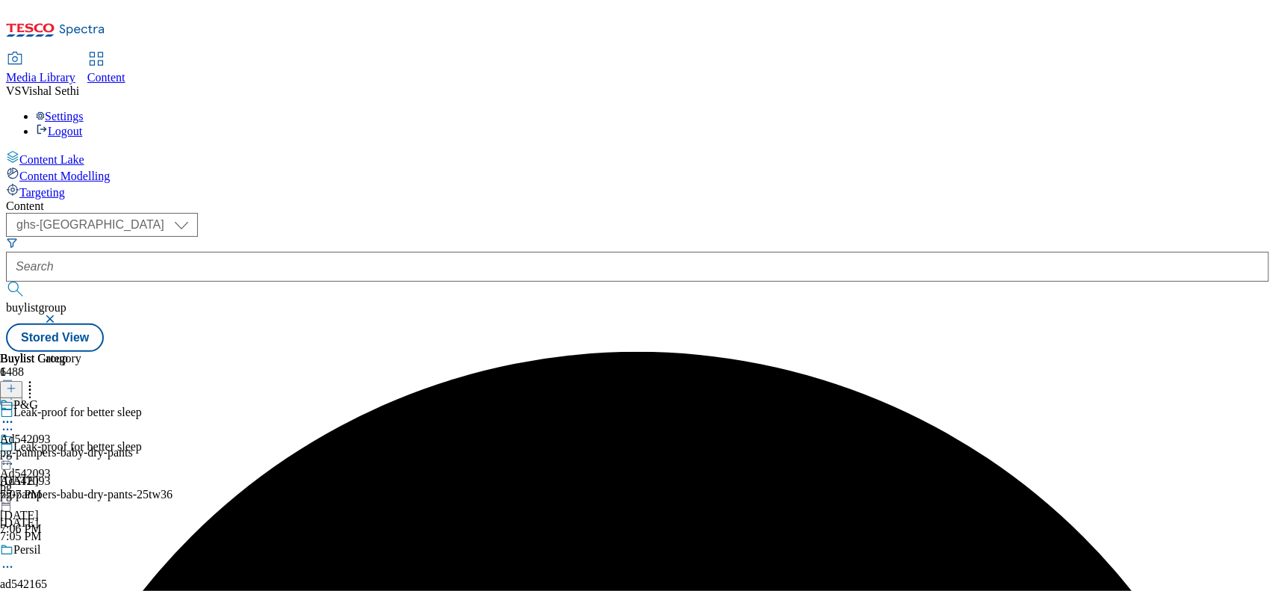
click at [133, 446] on div "pg-pampers-baby-dry-pants" at bounding box center [66, 452] width 133 height 13
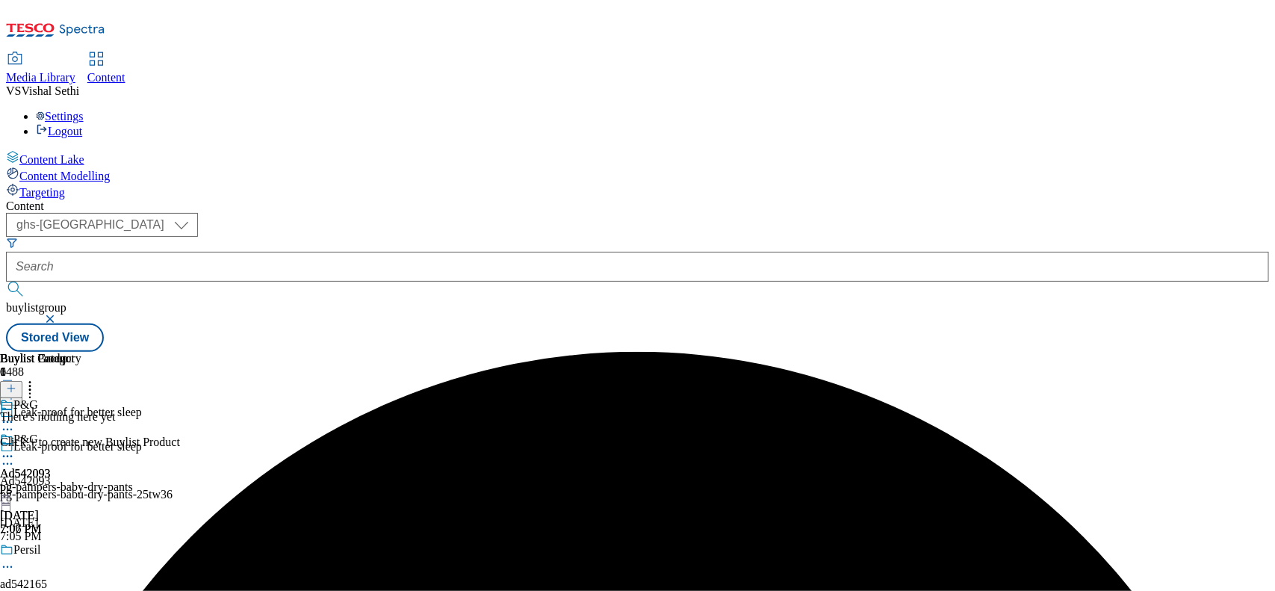
click at [16, 383] on icon at bounding box center [11, 388] width 10 height 10
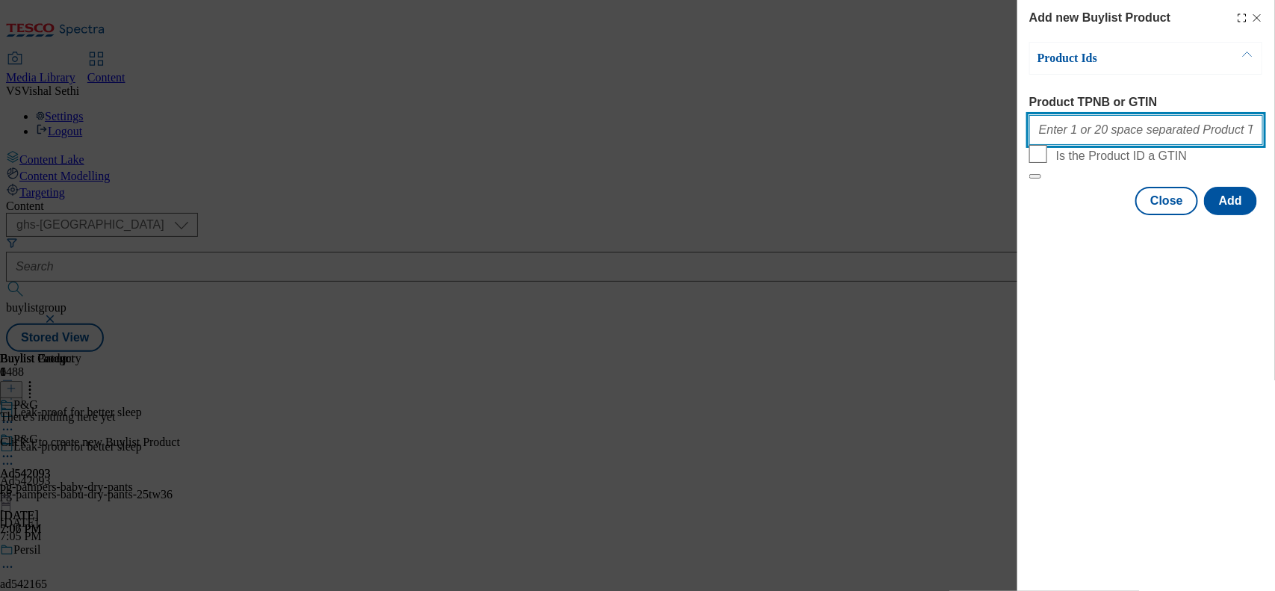
click at [1078, 145] on input "Product TPNB or GTIN" at bounding box center [1146, 130] width 234 height 30
paste input "86506383, 86506383"
type input "86506383, 86506383"
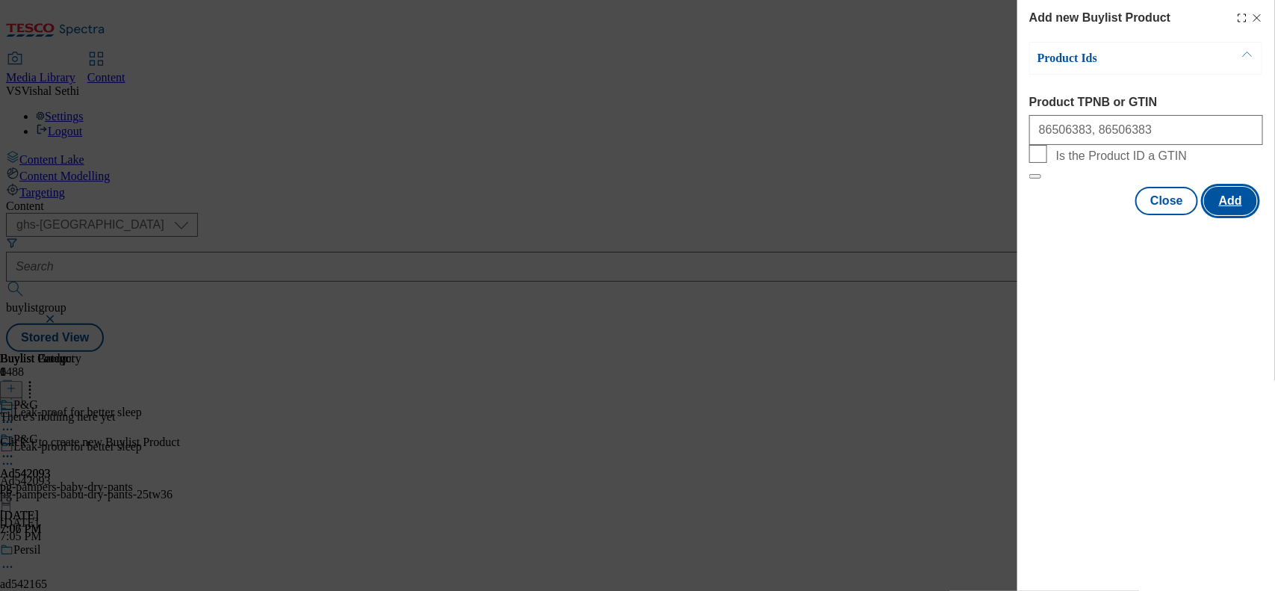
click at [1243, 215] on button "Add" at bounding box center [1230, 201] width 53 height 28
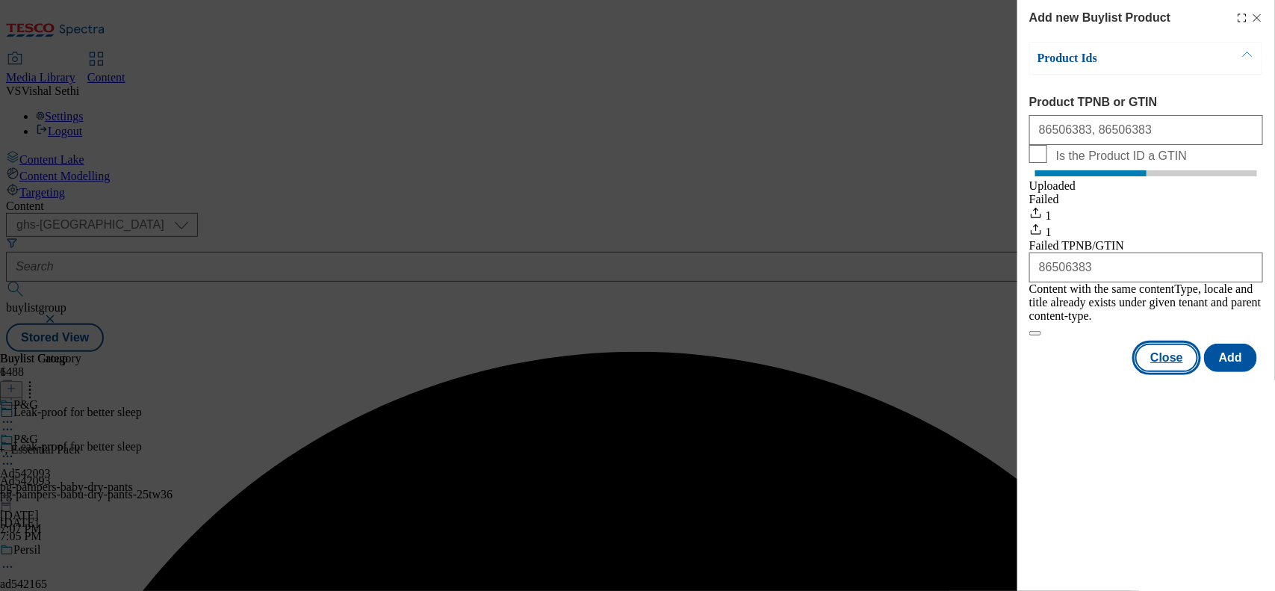
click at [1170, 364] on button "Close" at bounding box center [1166, 358] width 63 height 28
